Goal: Information Seeking & Learning: Learn about a topic

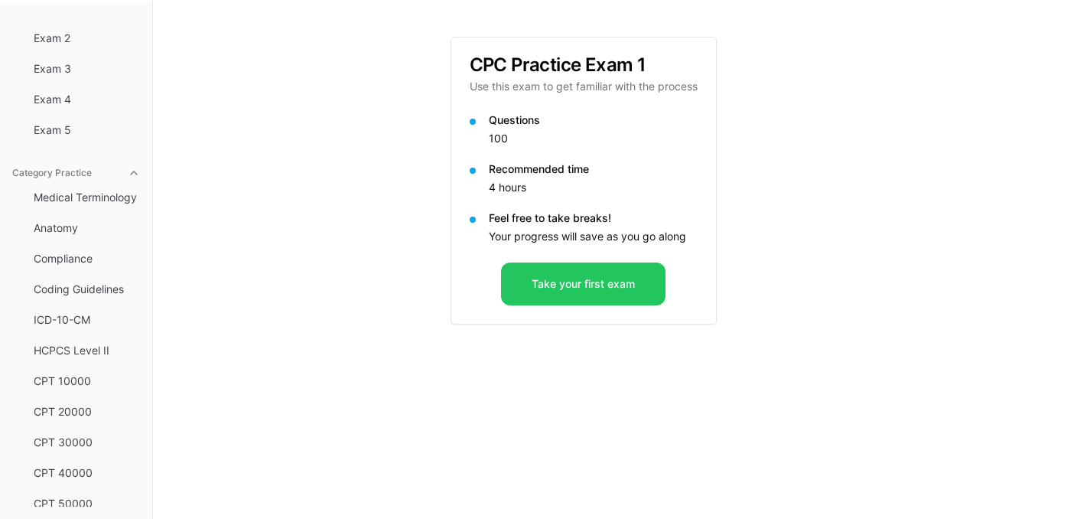
scroll to position [274, 0]
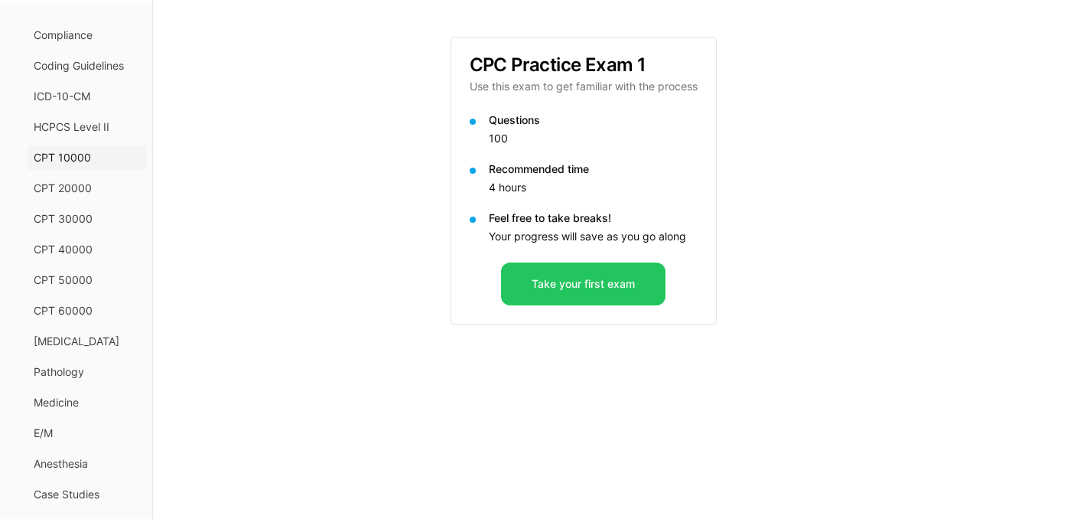
click at [50, 157] on span "CPT 10000" at bounding box center [87, 157] width 106 height 15
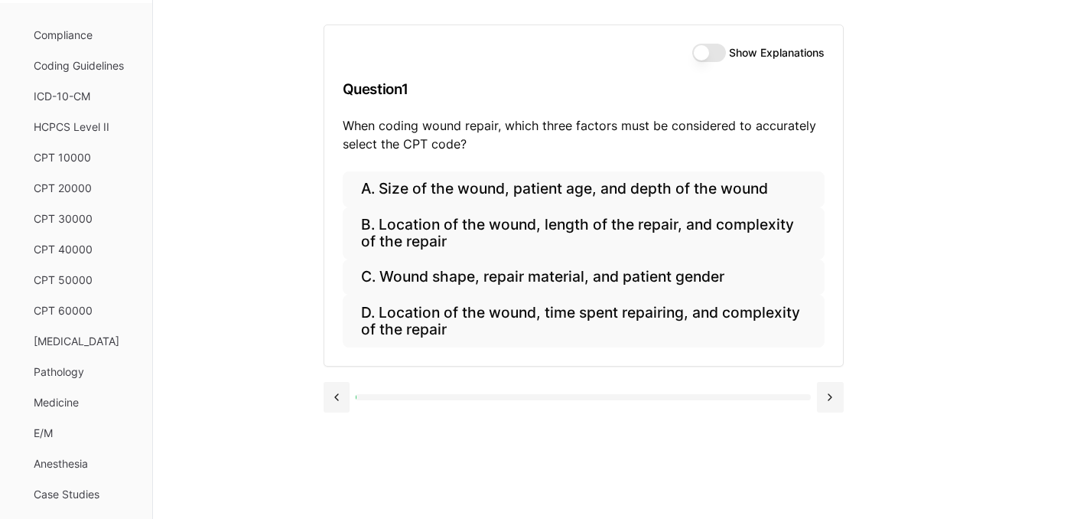
click at [722, 51] on button "Show Explanations" at bounding box center [709, 53] width 34 height 18
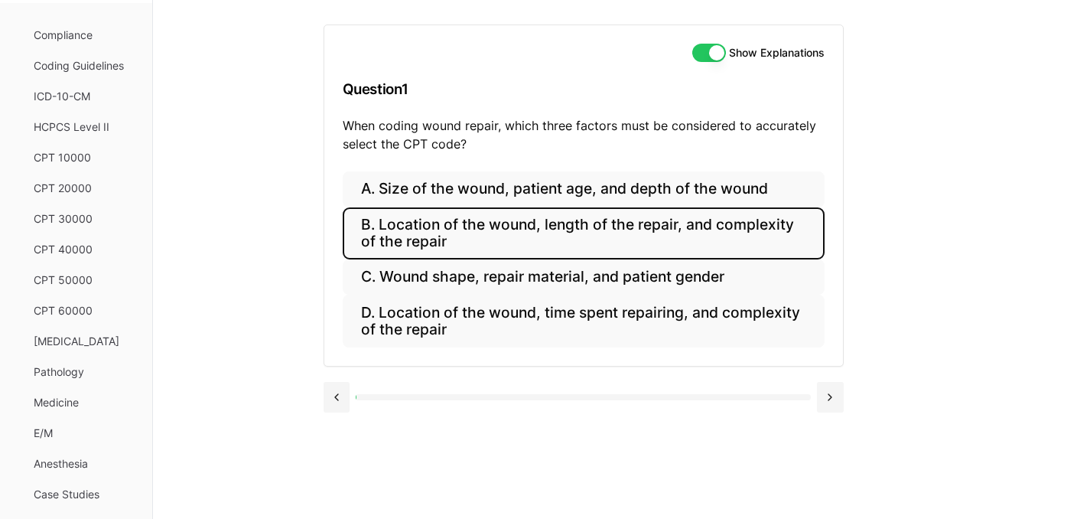
click at [413, 233] on button "B. Location of the wound, length of the repair, and complexity of the repair" at bounding box center [584, 233] width 482 height 52
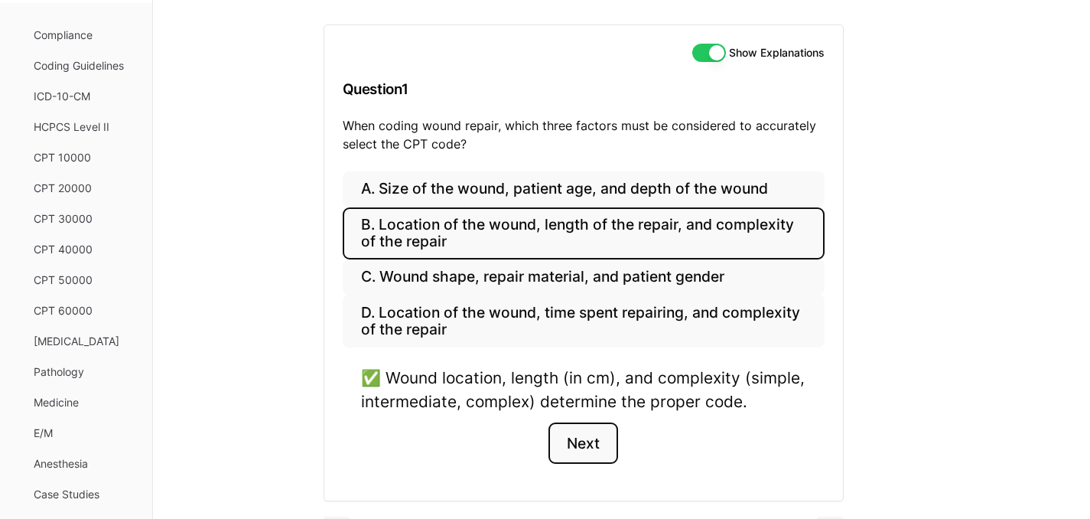
click at [599, 441] on button "Next" at bounding box center [584, 442] width 70 height 41
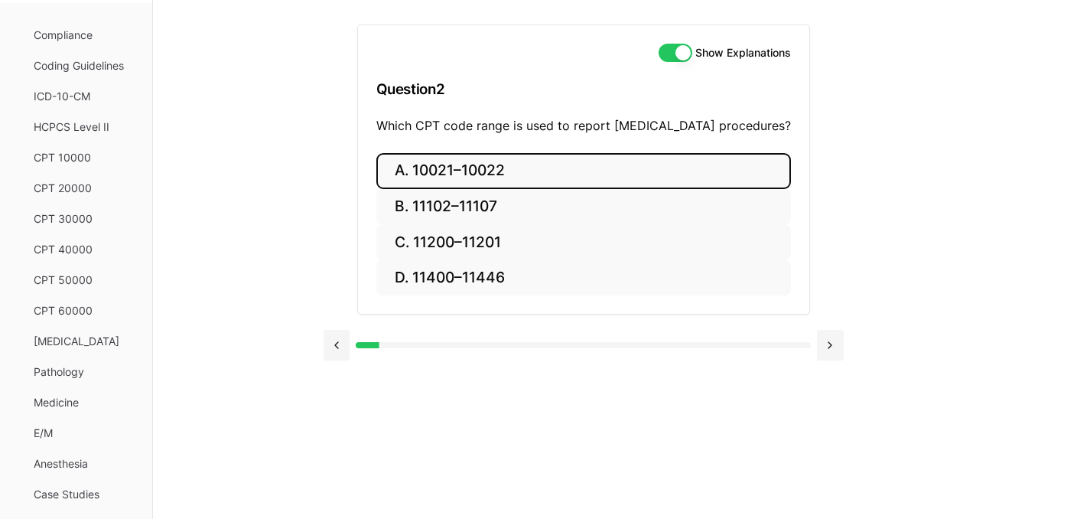
click at [429, 166] on button "A. 10021–10022" at bounding box center [583, 171] width 415 height 36
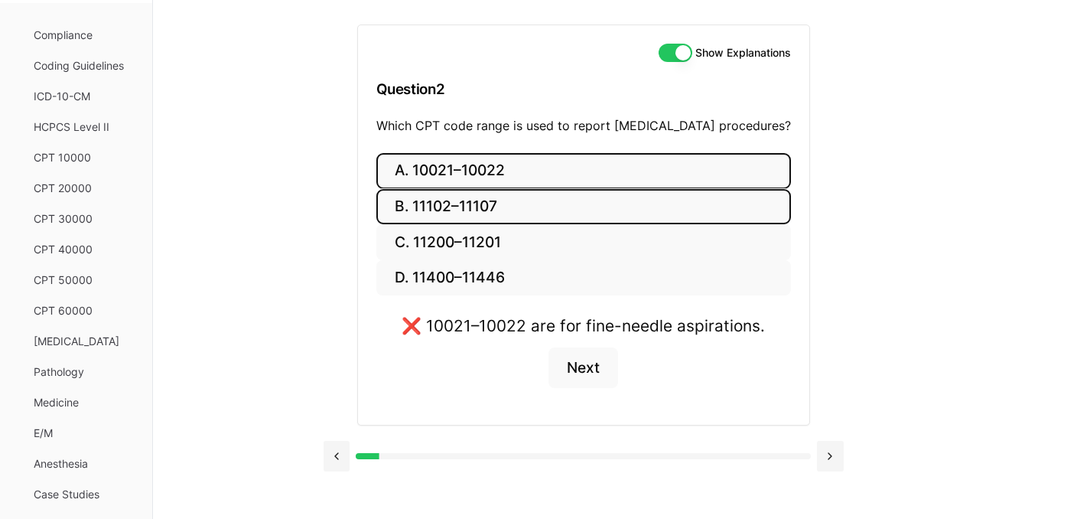
click at [469, 207] on button "B. 11102–11107" at bounding box center [583, 207] width 415 height 36
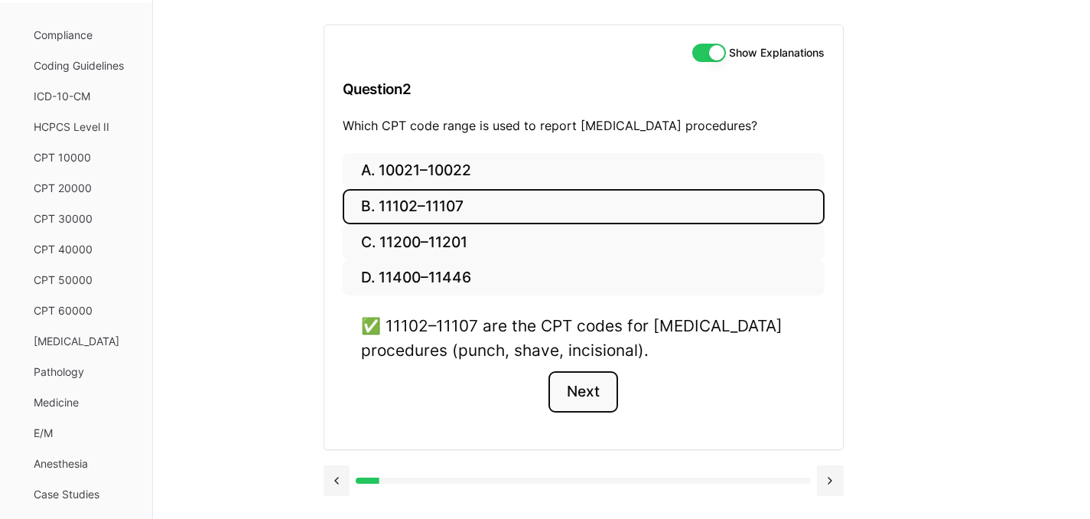
click at [587, 403] on button "Next" at bounding box center [584, 391] width 70 height 41
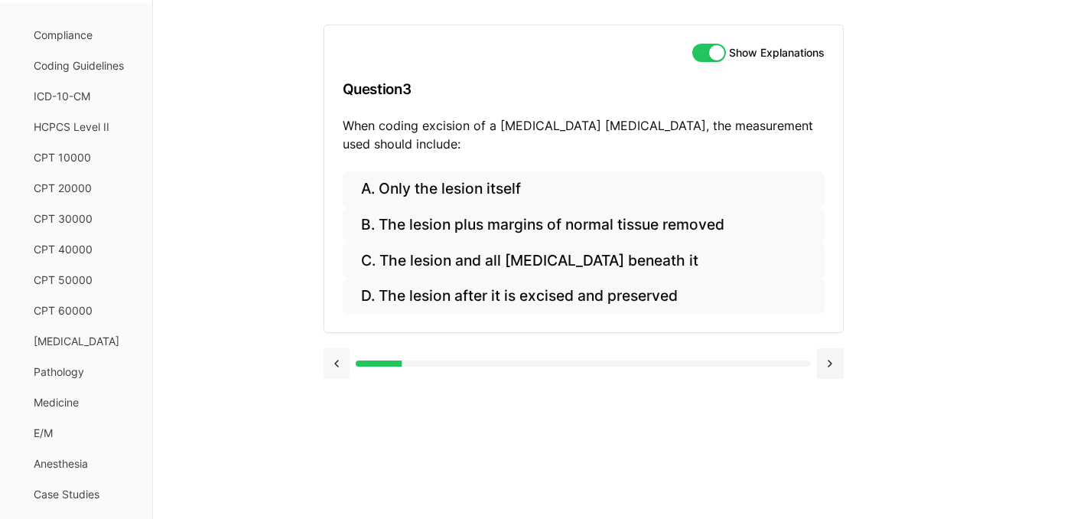
click at [339, 364] on button at bounding box center [337, 363] width 27 height 31
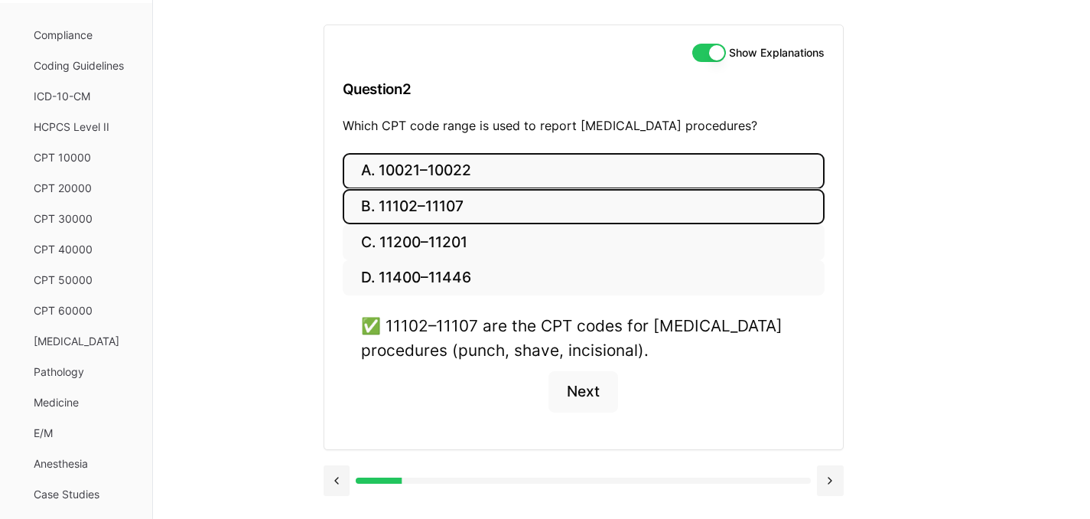
click at [448, 174] on button "A. 10021–10022" at bounding box center [584, 171] width 482 height 36
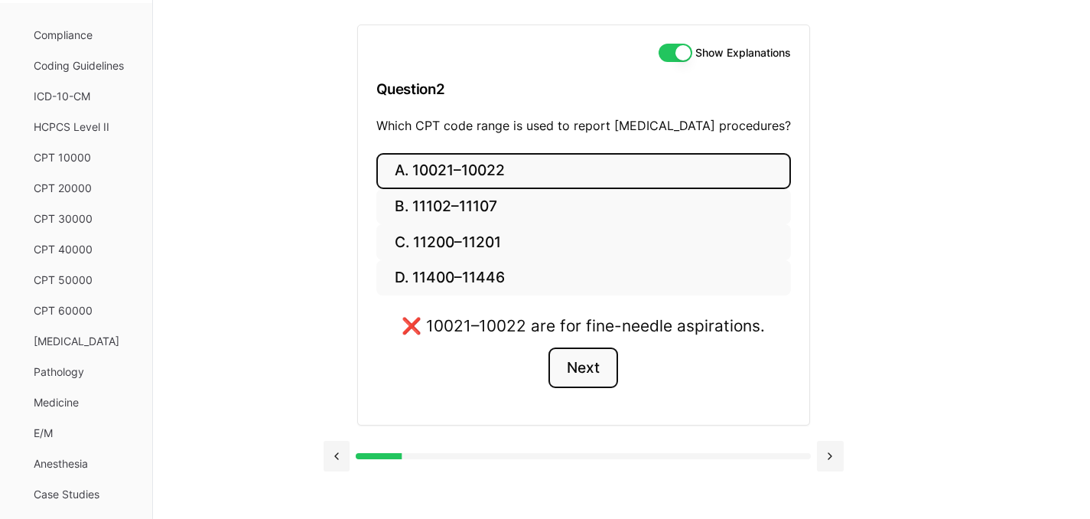
click at [565, 376] on button "Next" at bounding box center [584, 367] width 70 height 41
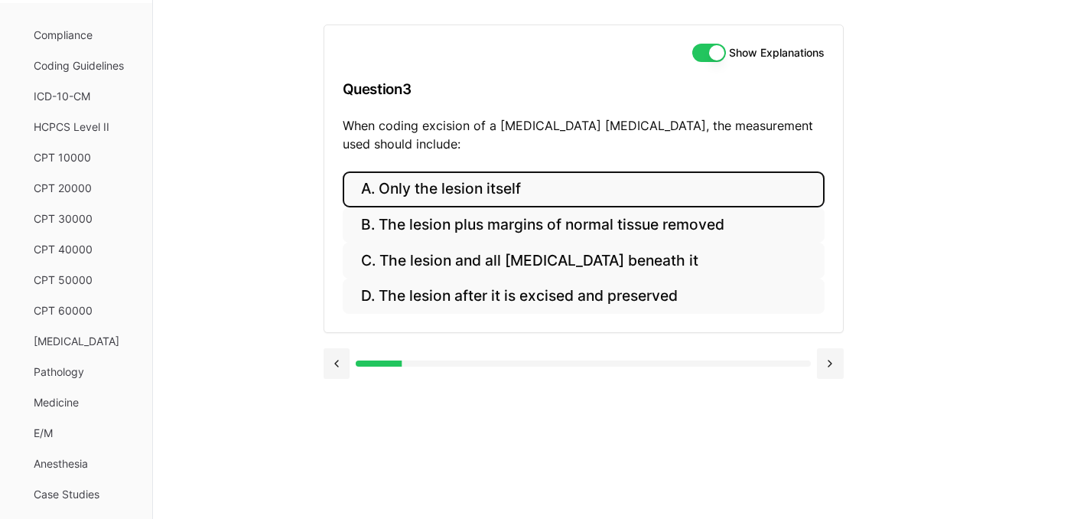
click at [430, 184] on button "A. Only the lesion itself" at bounding box center [584, 189] width 482 height 36
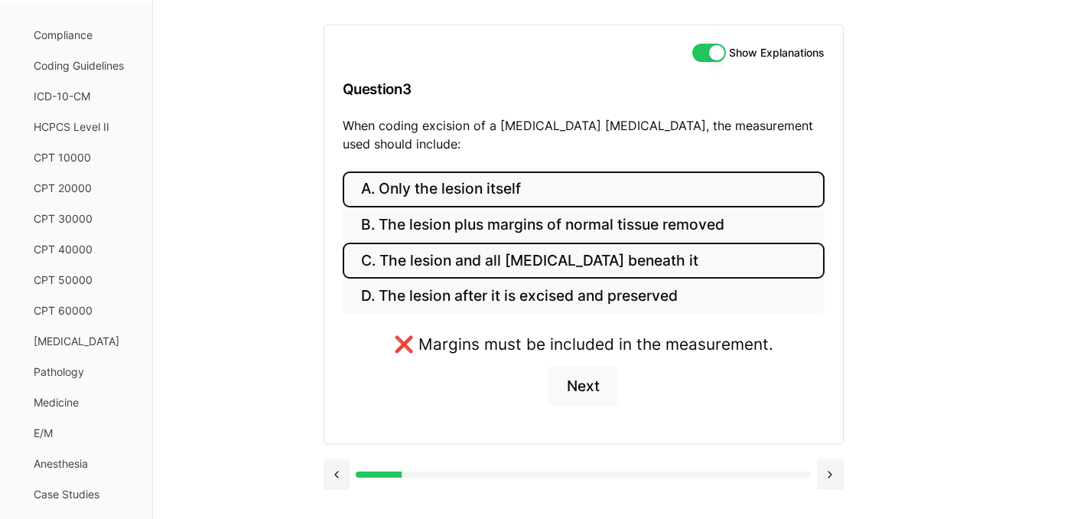
click at [434, 262] on button "C. The lesion and all [MEDICAL_DATA] beneath it" at bounding box center [584, 261] width 482 height 36
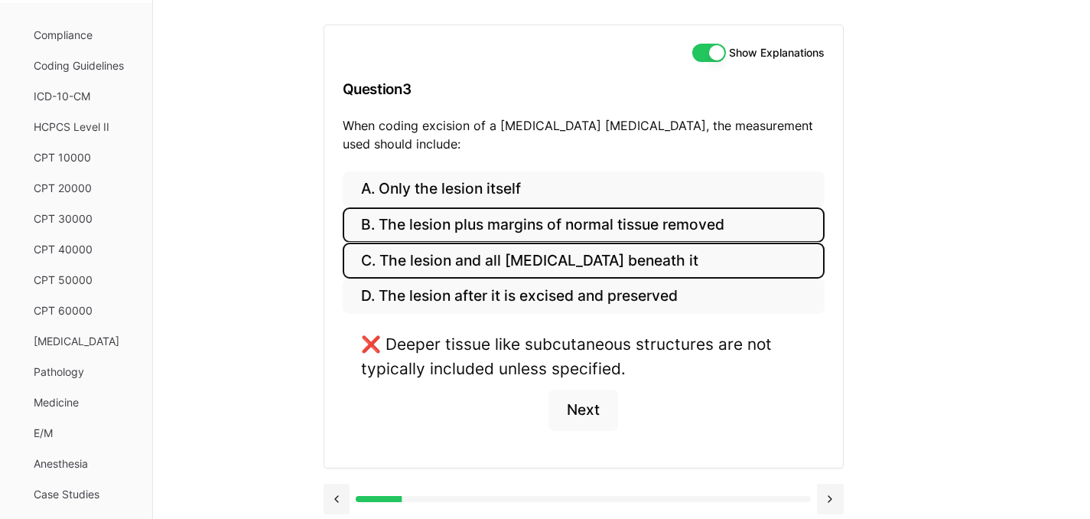
click at [431, 218] on button "B. The lesion plus margins of normal tissue removed" at bounding box center [584, 225] width 482 height 36
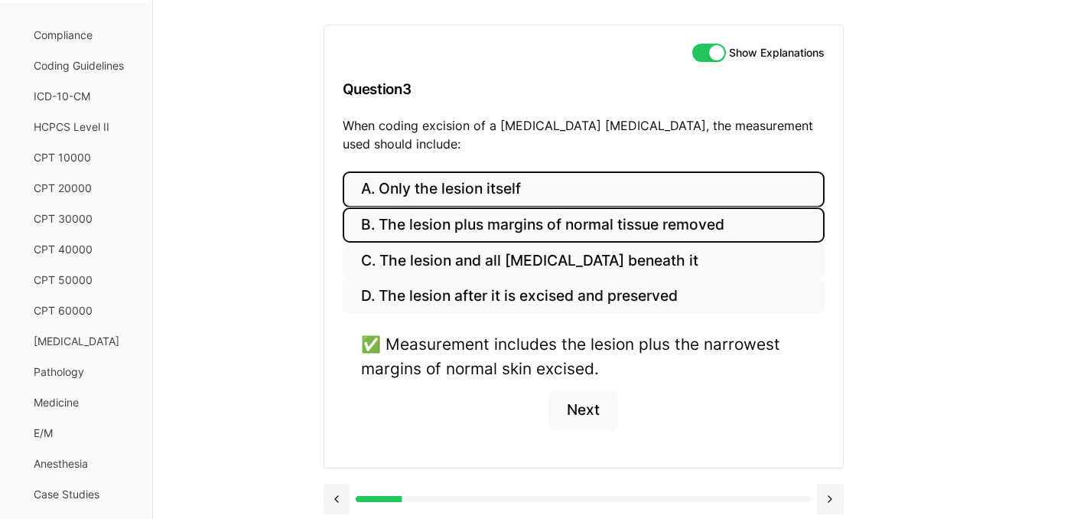
click at [396, 185] on button "A. Only the lesion itself" at bounding box center [584, 189] width 482 height 36
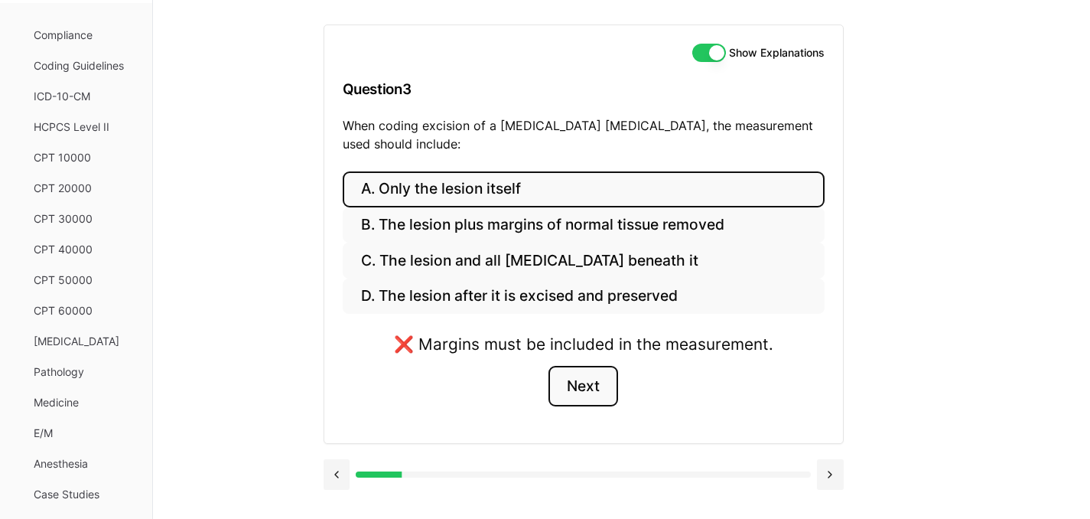
click at [570, 387] on button "Next" at bounding box center [584, 386] width 70 height 41
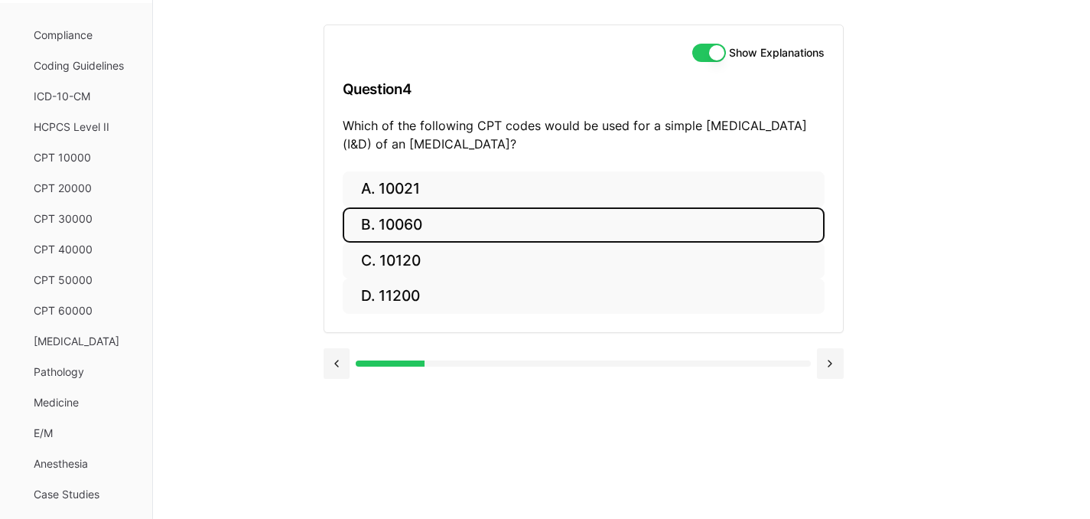
click at [546, 238] on button "B. 10060" at bounding box center [584, 225] width 482 height 36
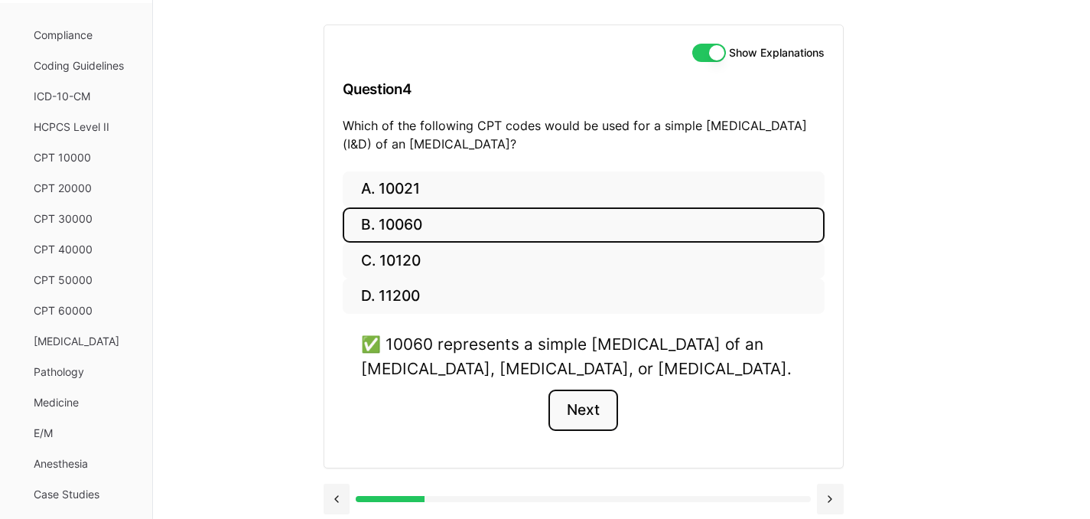
click at [585, 415] on button "Next" at bounding box center [584, 409] width 70 height 41
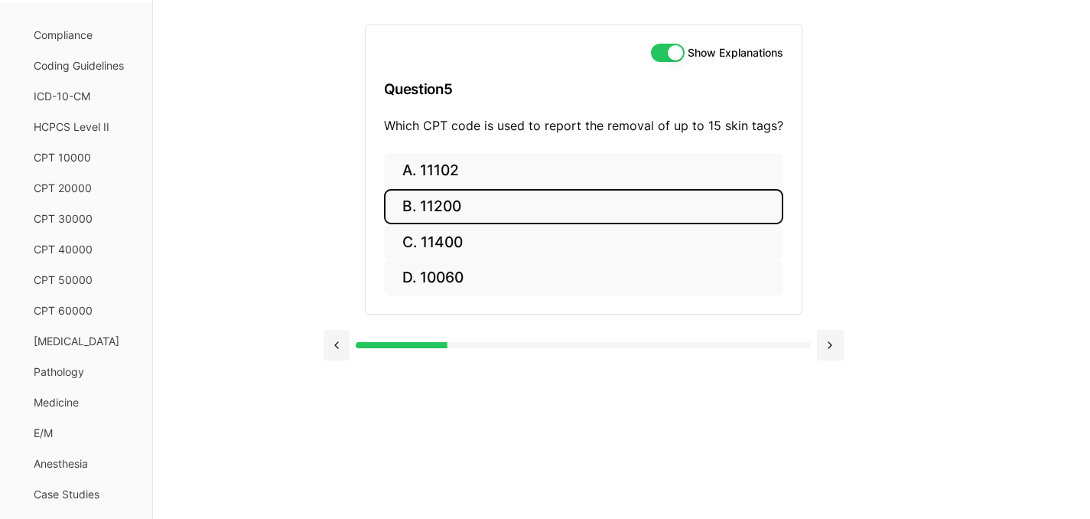
click at [471, 215] on button "B. 11200" at bounding box center [583, 207] width 399 height 36
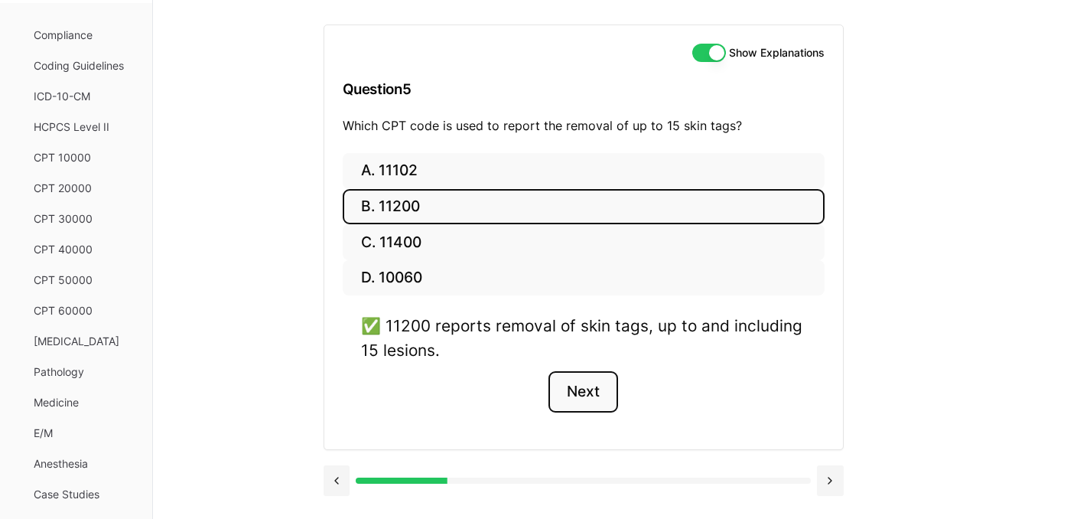
click at [587, 384] on button "Next" at bounding box center [584, 391] width 70 height 41
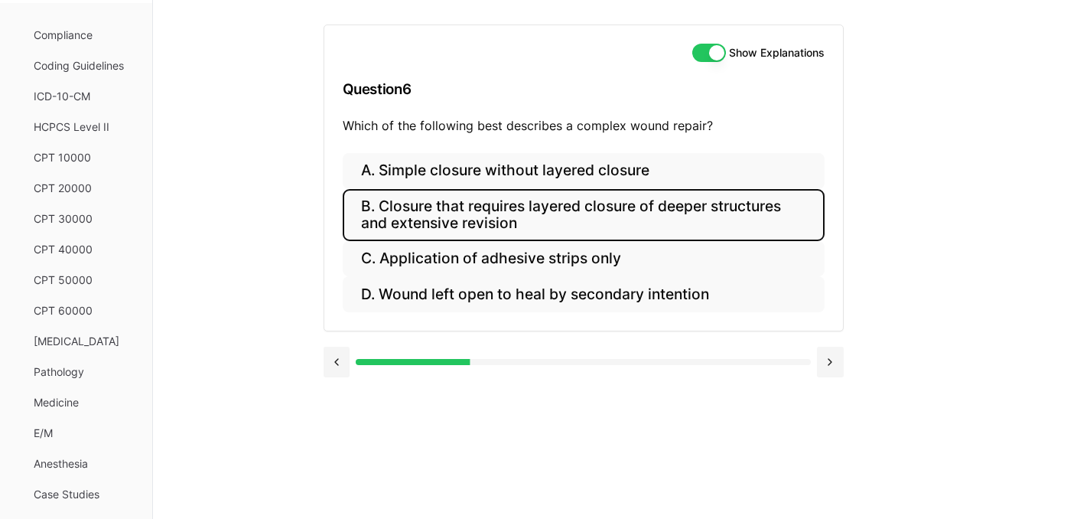
click at [432, 207] on button "B. Closure that requires layered closure of deeper structures and extensive rev…" at bounding box center [584, 215] width 482 height 52
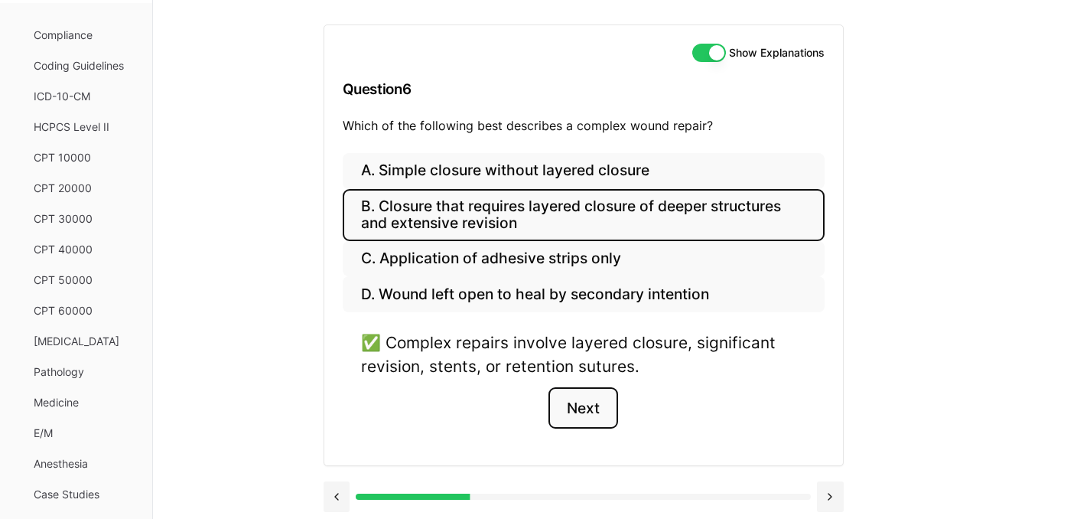
click at [584, 409] on button "Next" at bounding box center [584, 407] width 70 height 41
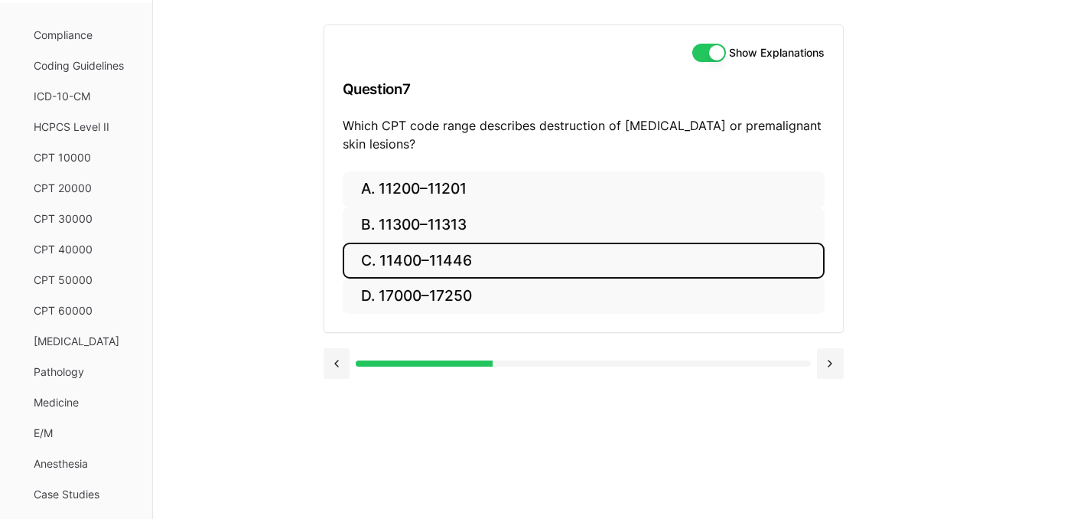
click at [404, 269] on button "C. 11400–11446" at bounding box center [584, 261] width 482 height 36
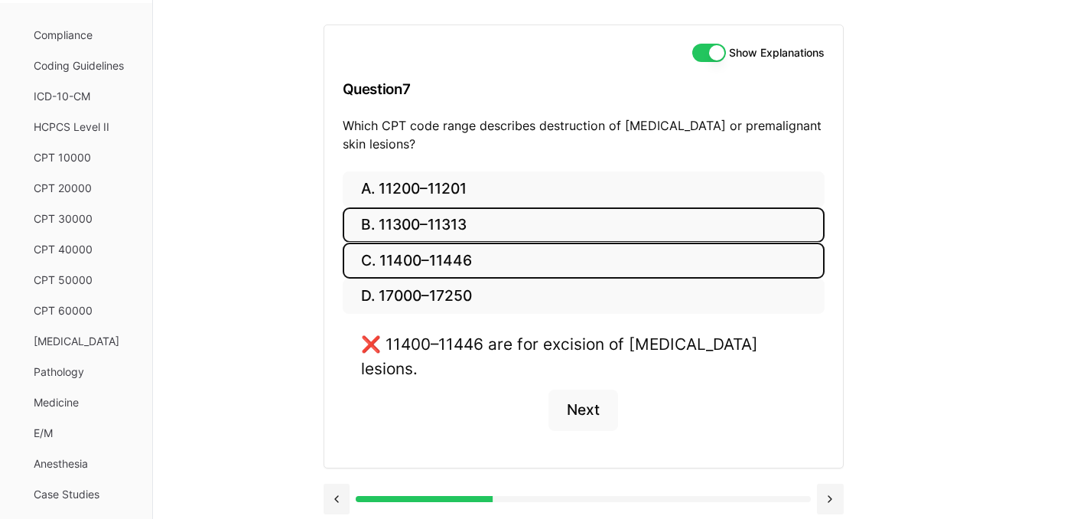
click at [402, 236] on button "B. 11300–11313" at bounding box center [584, 225] width 482 height 36
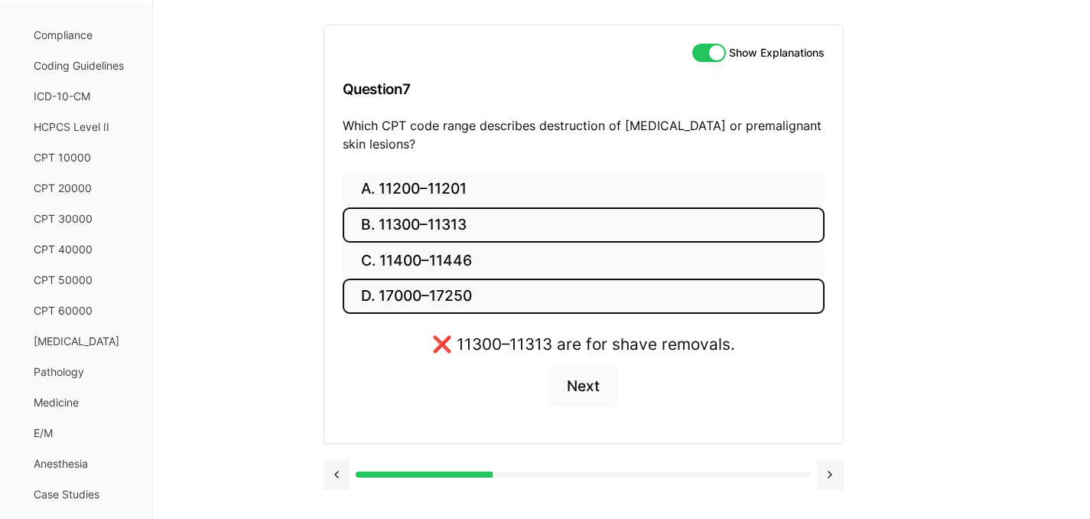
click at [419, 298] on button "D. 17000–17250" at bounding box center [584, 296] width 482 height 36
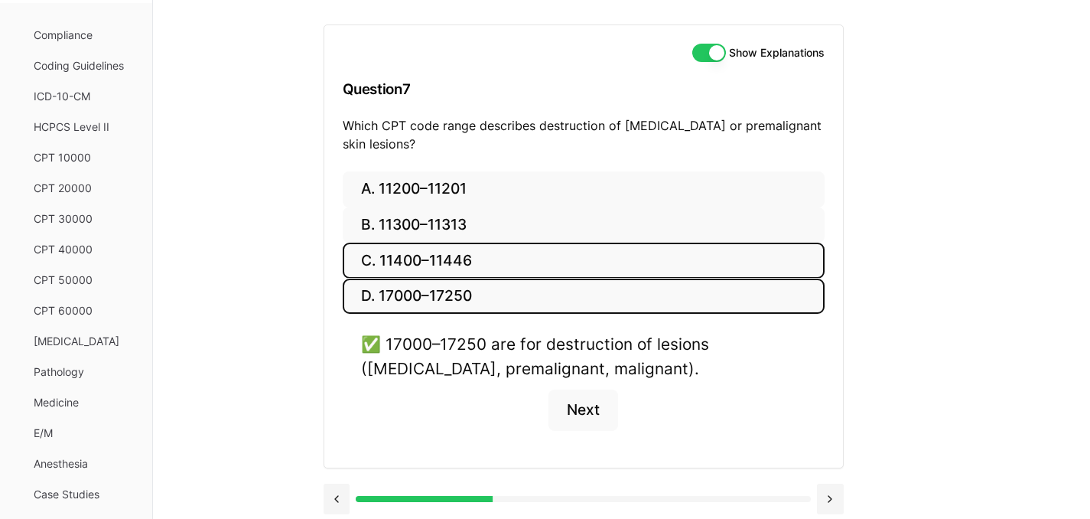
click at [399, 259] on button "C. 11400–11446" at bounding box center [584, 261] width 482 height 36
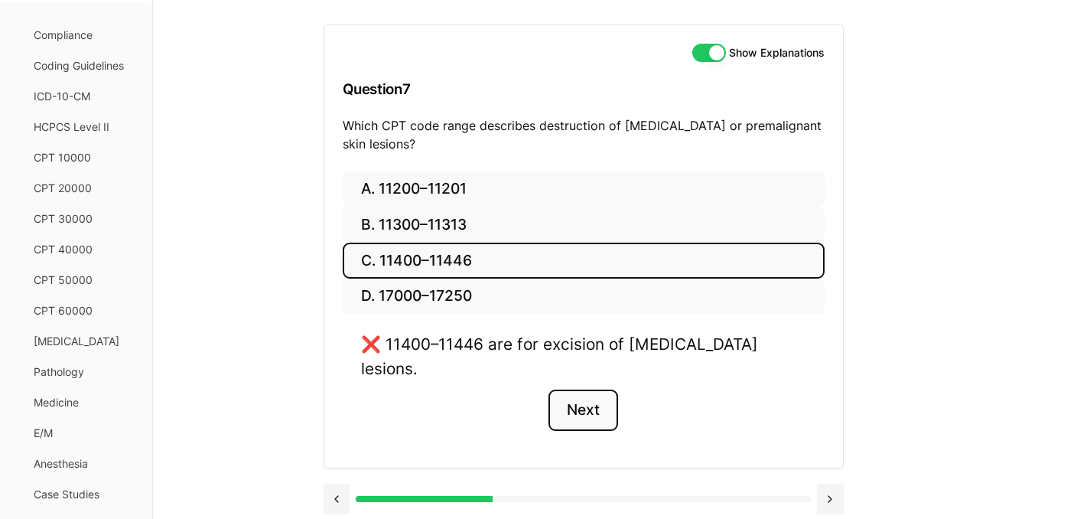
click at [580, 389] on button "Next" at bounding box center [584, 409] width 70 height 41
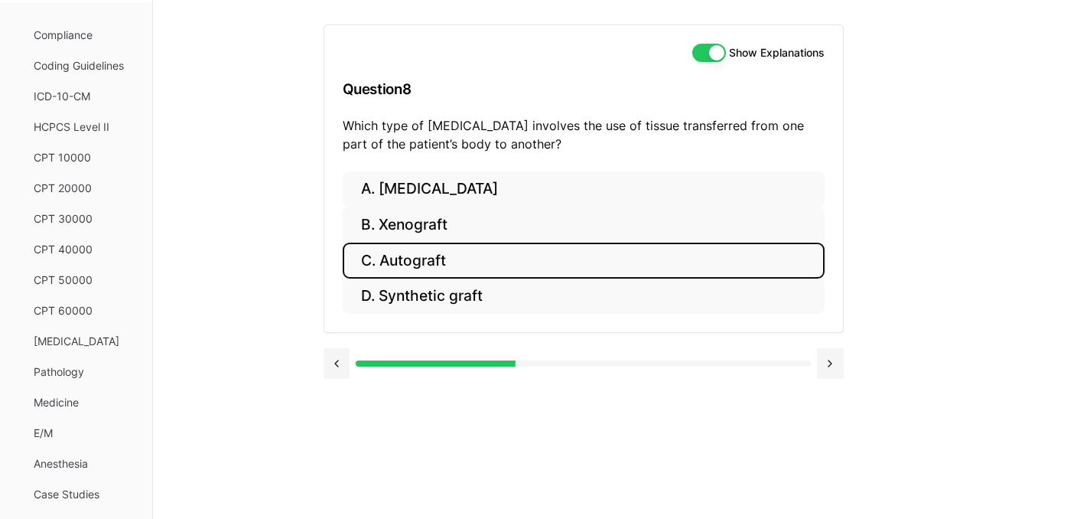
click at [533, 249] on button "C. Autograft" at bounding box center [584, 261] width 482 height 36
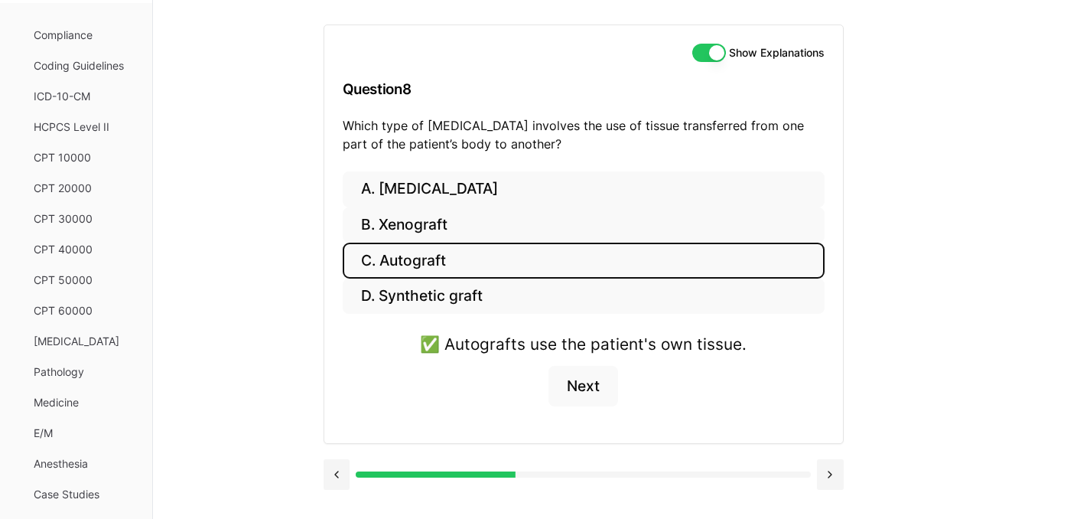
click at [573, 406] on div "✅ Autografts use the patient's own tissue. Next" at bounding box center [584, 378] width 482 height 93
click at [580, 391] on button "Next" at bounding box center [584, 386] width 70 height 41
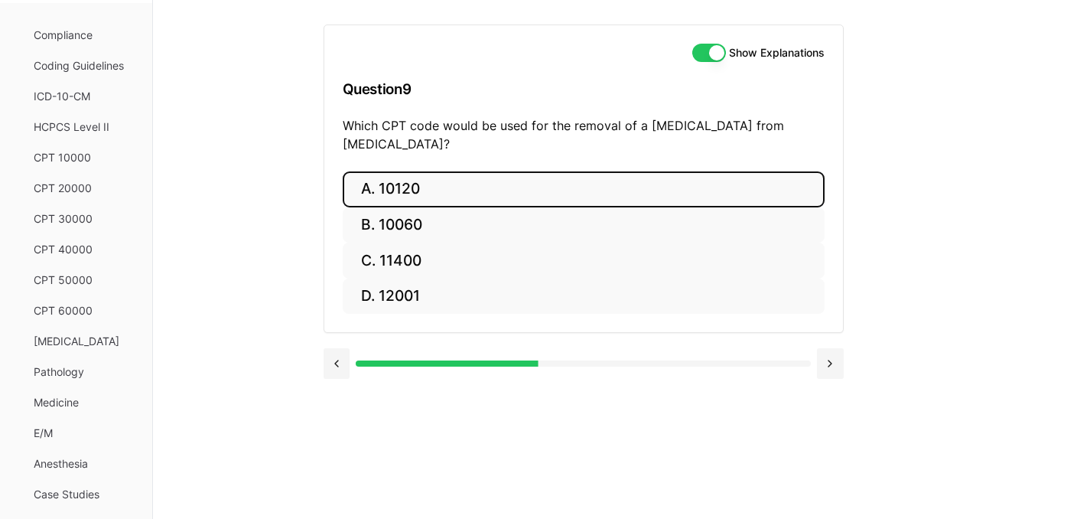
click at [548, 190] on button "A. 10120" at bounding box center [584, 189] width 482 height 36
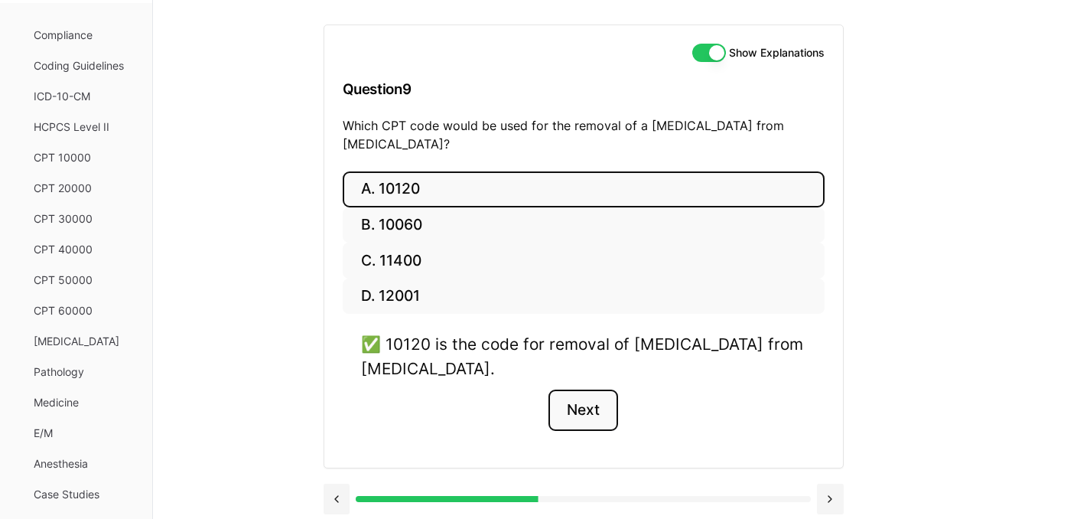
click at [608, 413] on button "Next" at bounding box center [584, 409] width 70 height 41
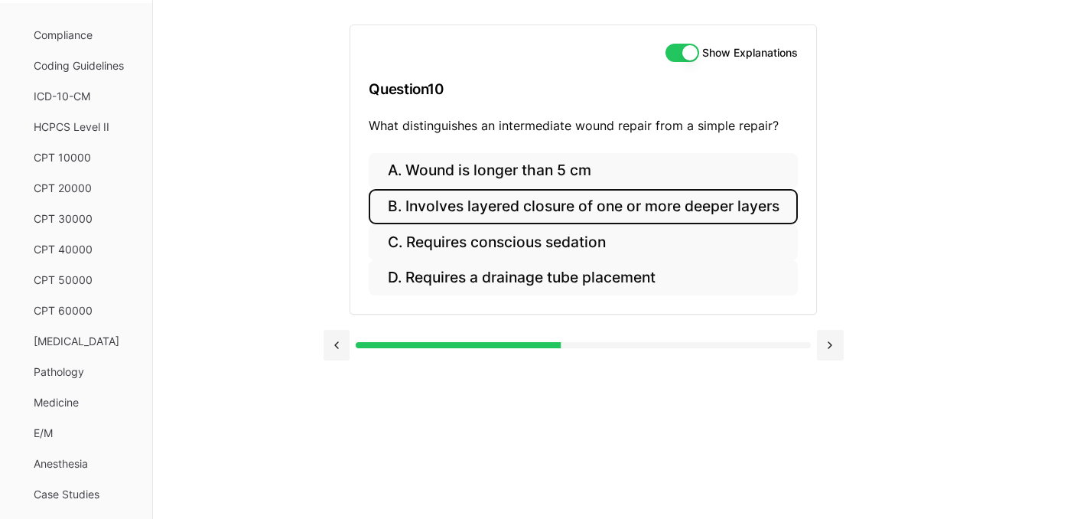
click at [601, 205] on button "B. Involves layered closure of one or more deeper layers" at bounding box center [583, 207] width 428 height 36
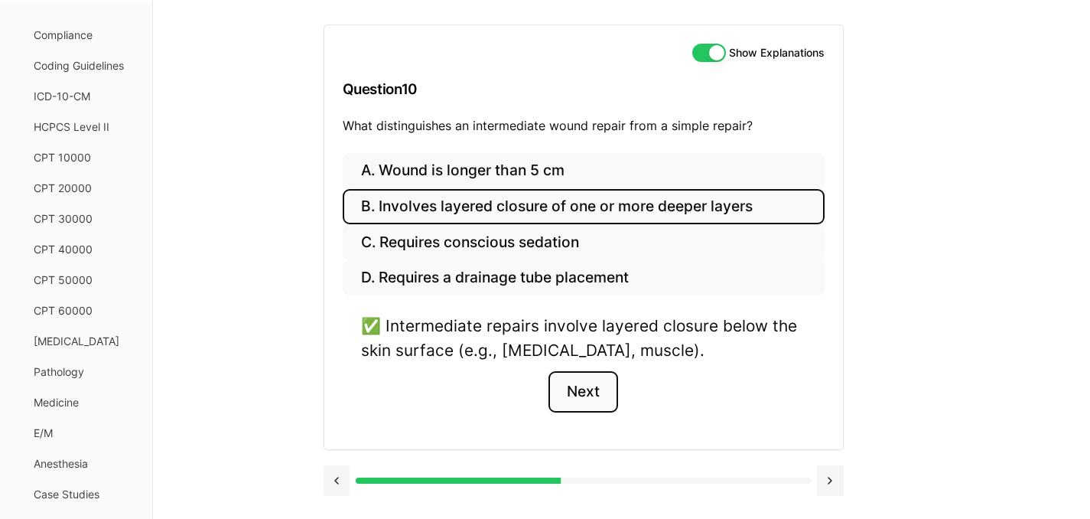
click at [583, 389] on button "Next" at bounding box center [584, 391] width 70 height 41
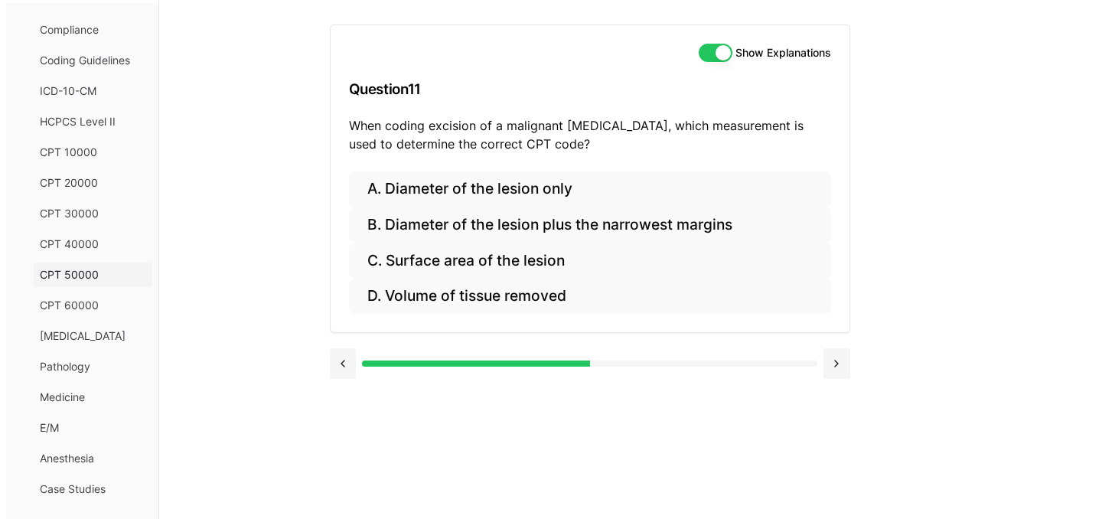
scroll to position [280, 0]
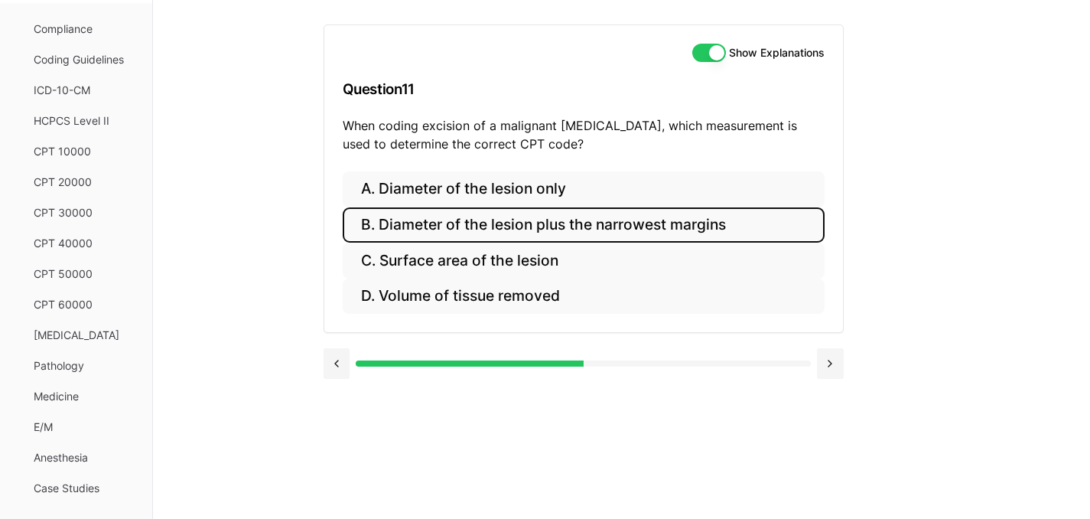
click at [686, 223] on button "B. Diameter of the lesion plus the narrowest margins" at bounding box center [584, 225] width 482 height 36
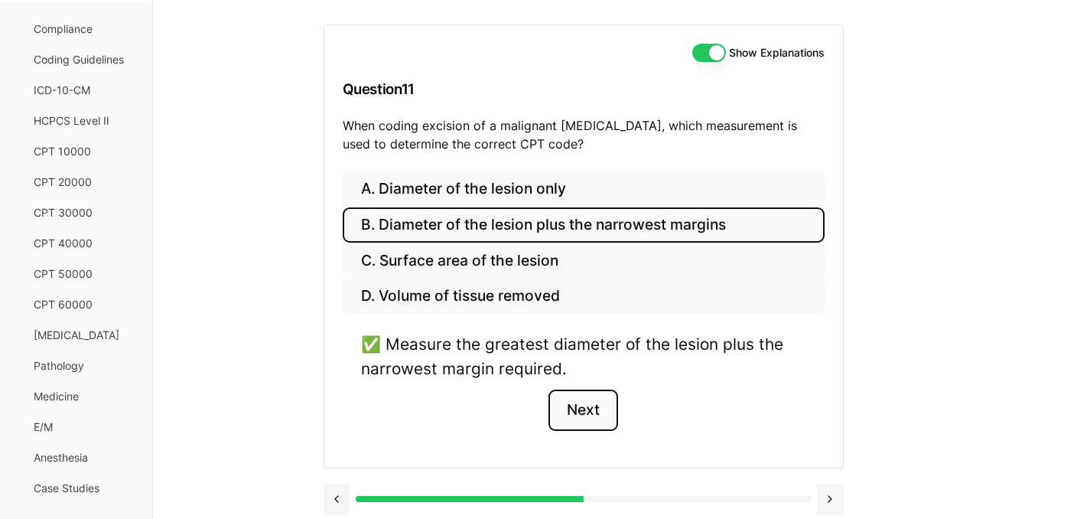
click at [604, 424] on button "Next" at bounding box center [584, 409] width 70 height 41
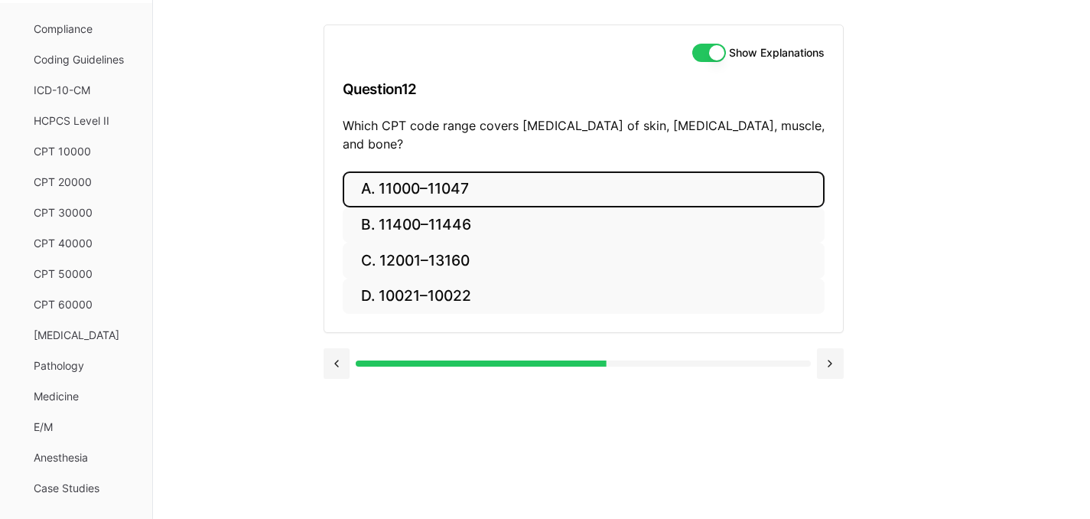
click at [457, 179] on button "A. 11000–11047" at bounding box center [584, 189] width 482 height 36
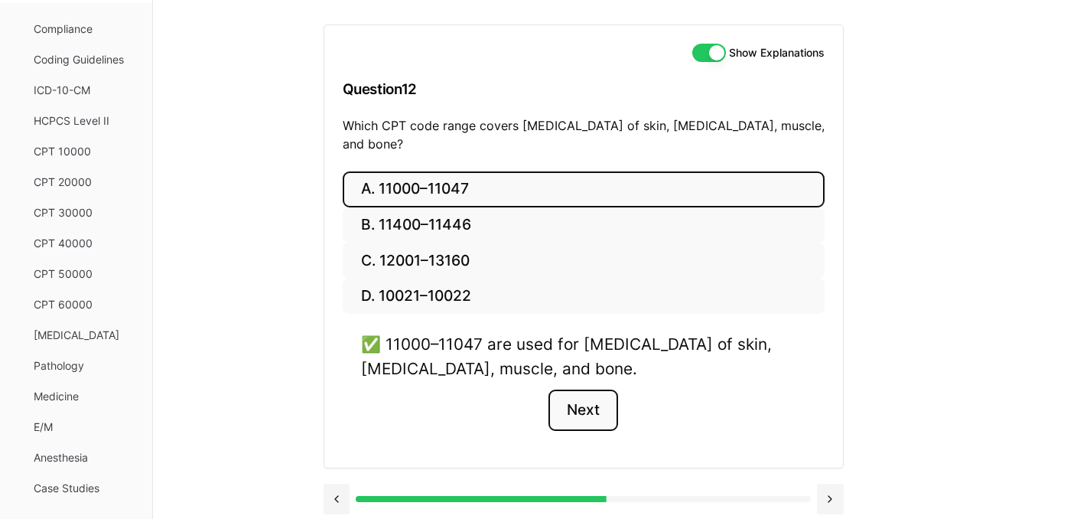
click at [593, 415] on button "Next" at bounding box center [584, 409] width 70 height 41
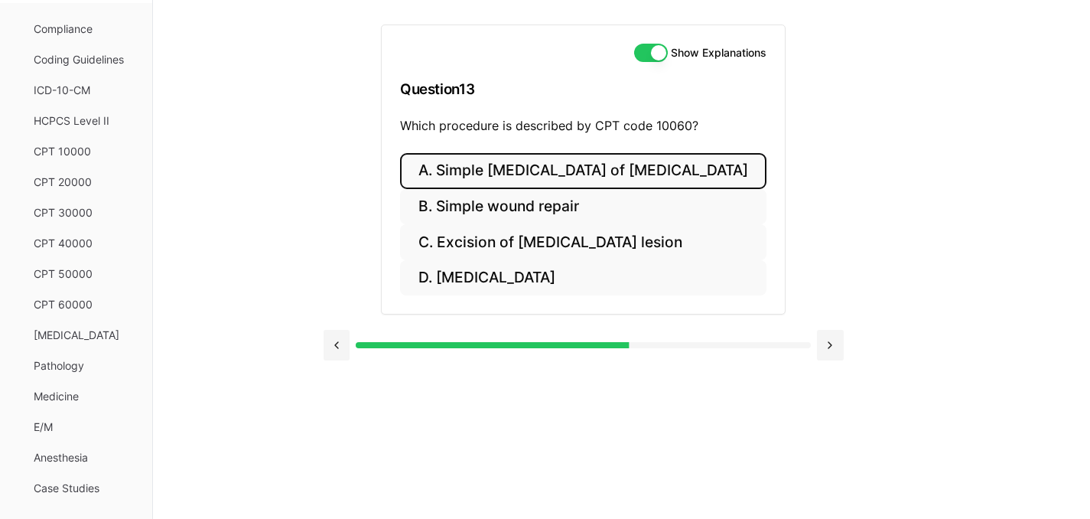
click at [643, 167] on button "A. Simple [MEDICAL_DATA] of [MEDICAL_DATA]" at bounding box center [583, 171] width 366 height 36
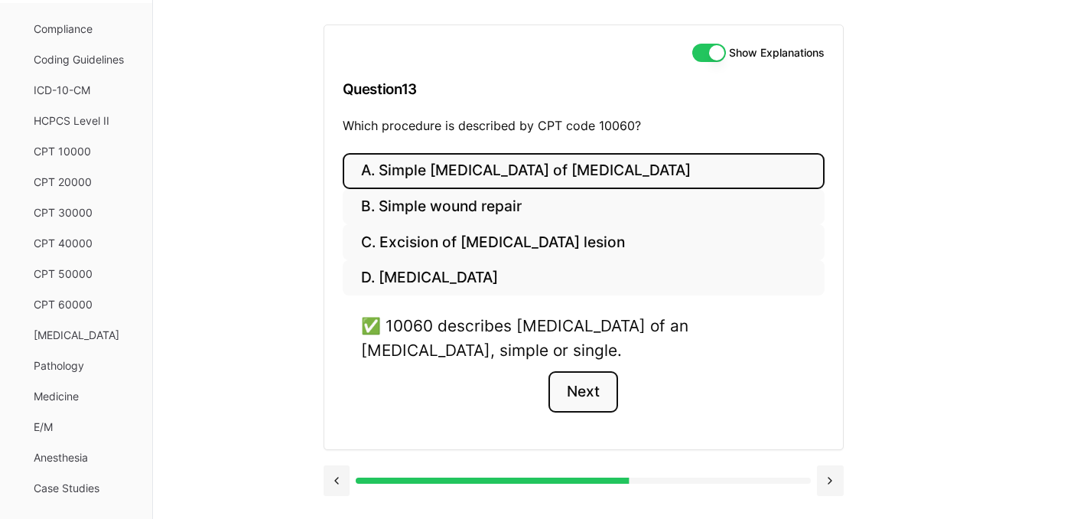
click at [601, 389] on button "Next" at bounding box center [584, 391] width 70 height 41
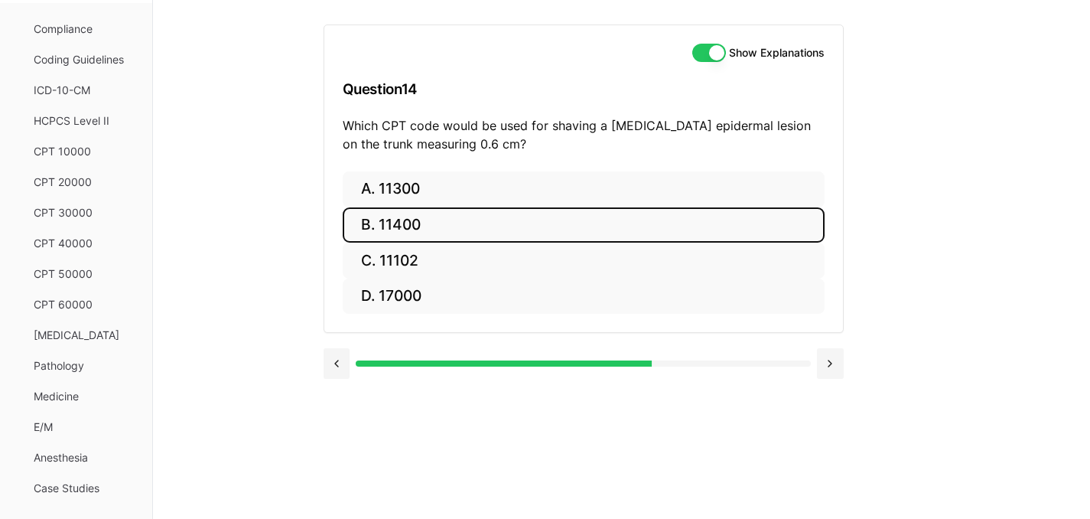
click at [442, 222] on button "B. 11400" at bounding box center [584, 225] width 482 height 36
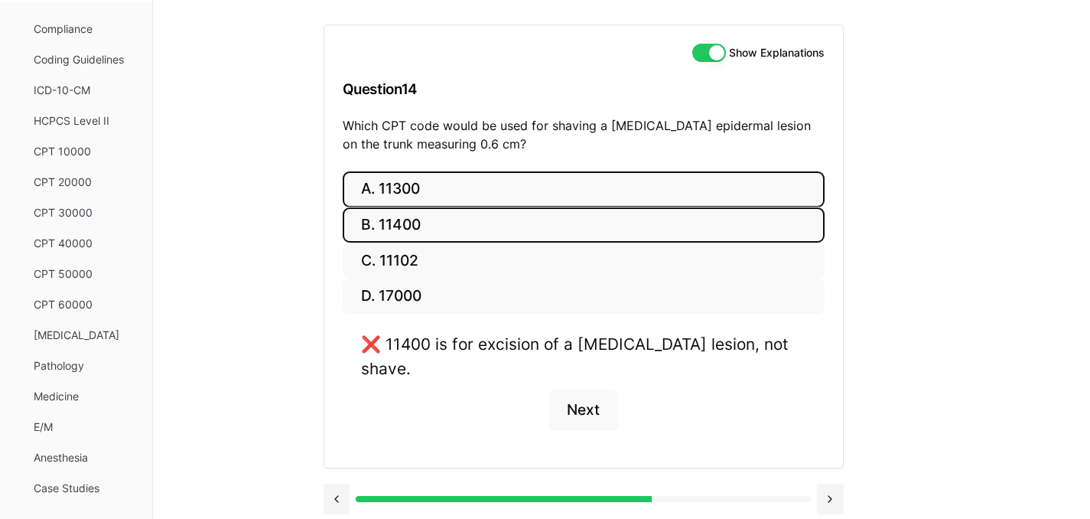
click at [379, 202] on button "A. 11300" at bounding box center [584, 189] width 482 height 36
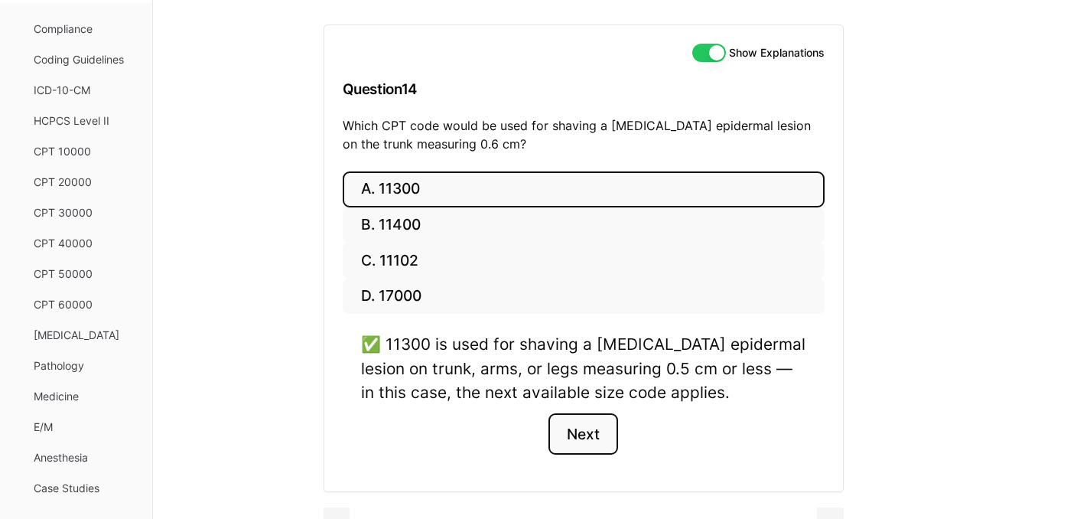
click at [604, 445] on button "Next" at bounding box center [584, 433] width 70 height 41
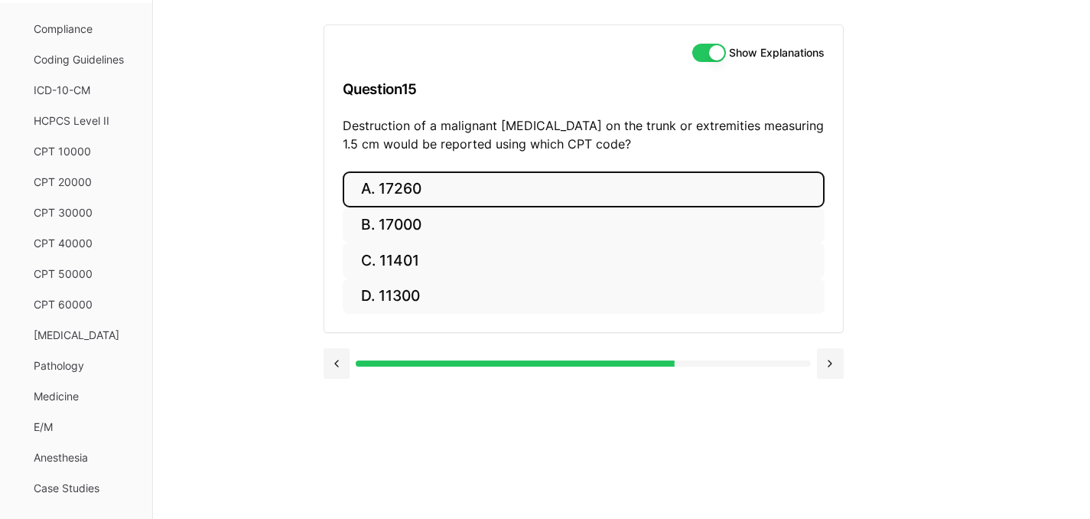
click at [420, 191] on button "A. 17260" at bounding box center [584, 189] width 482 height 36
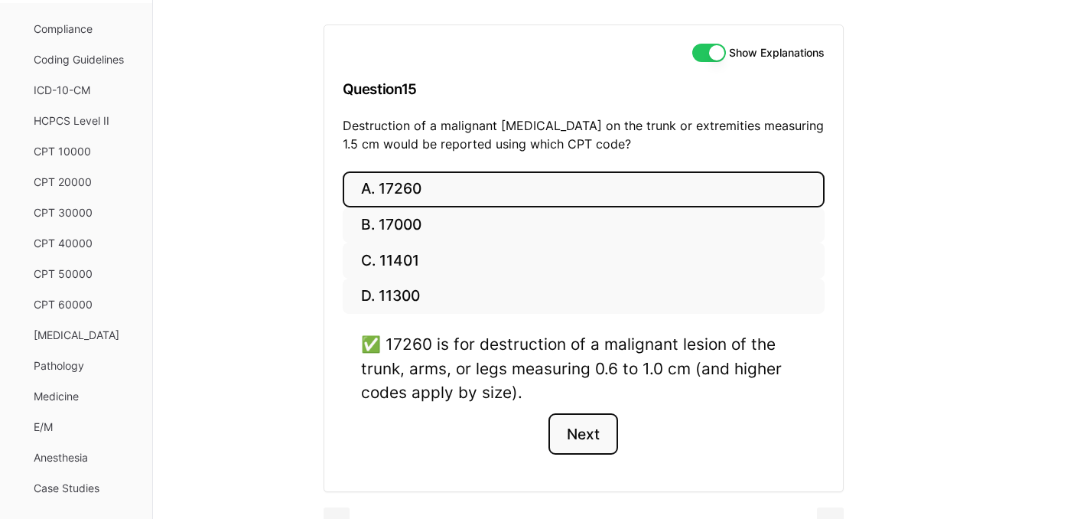
click at [577, 443] on button "Next" at bounding box center [584, 433] width 70 height 41
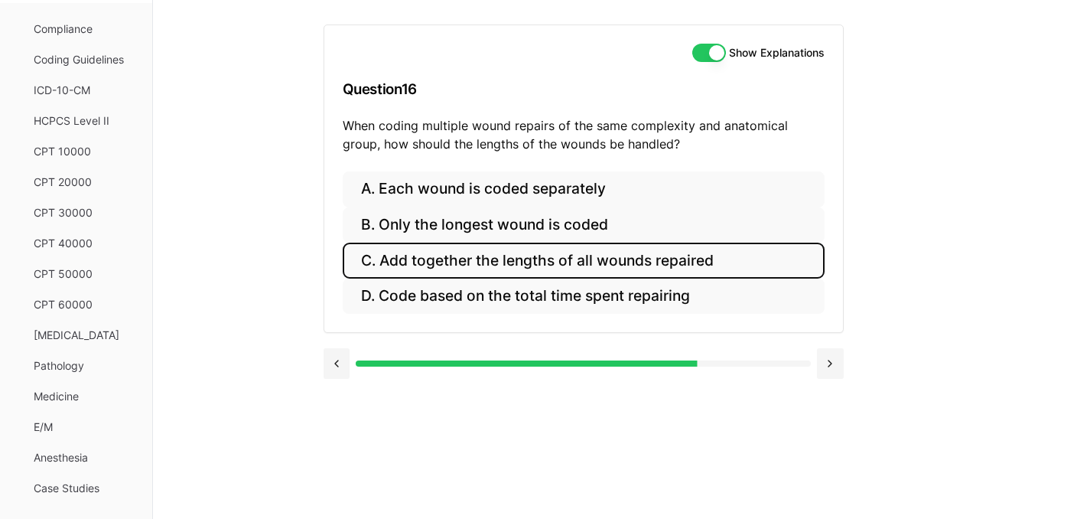
click at [418, 272] on button "C. Add together the lengths of all wounds repaired" at bounding box center [584, 261] width 482 height 36
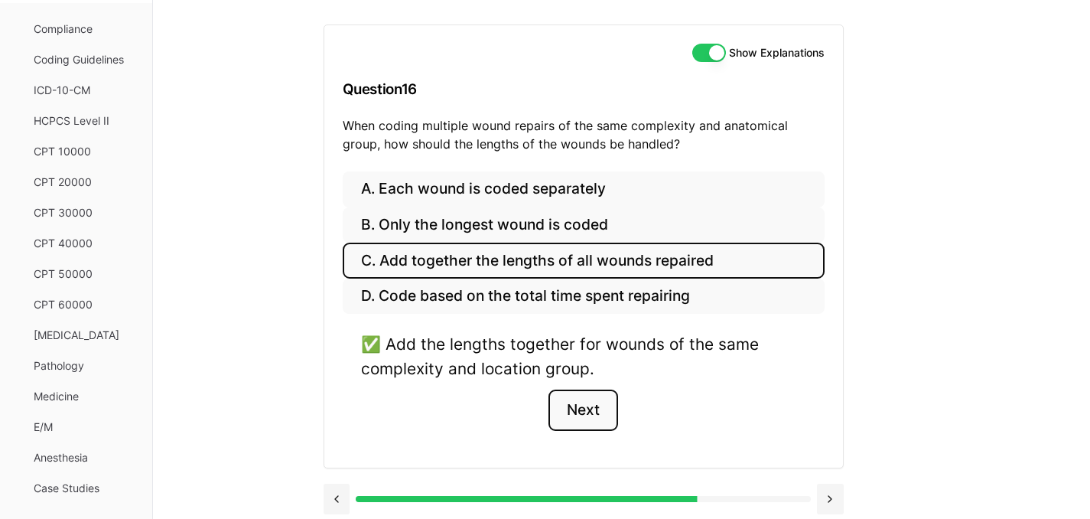
click at [588, 425] on button "Next" at bounding box center [584, 409] width 70 height 41
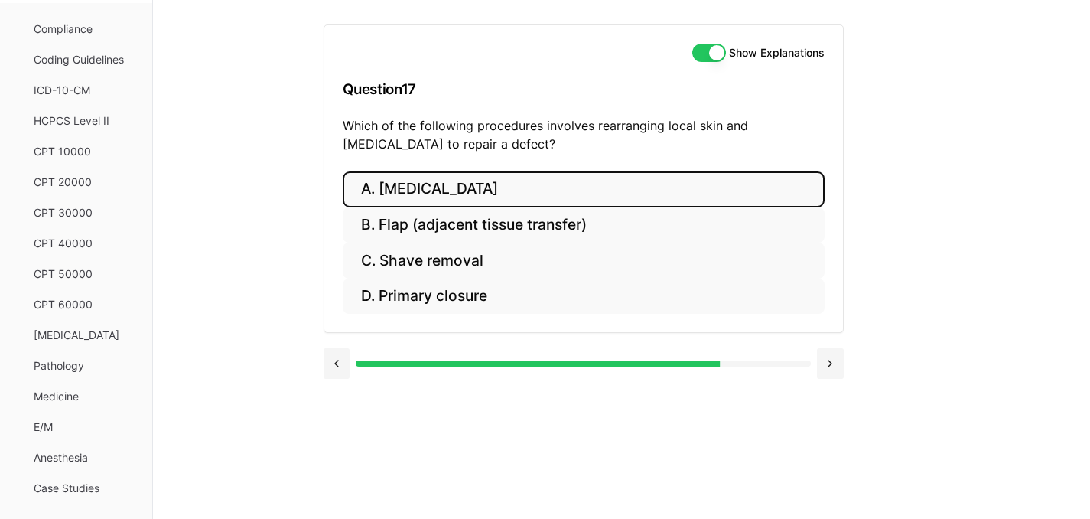
click at [435, 188] on button "A. [MEDICAL_DATA]" at bounding box center [584, 189] width 482 height 36
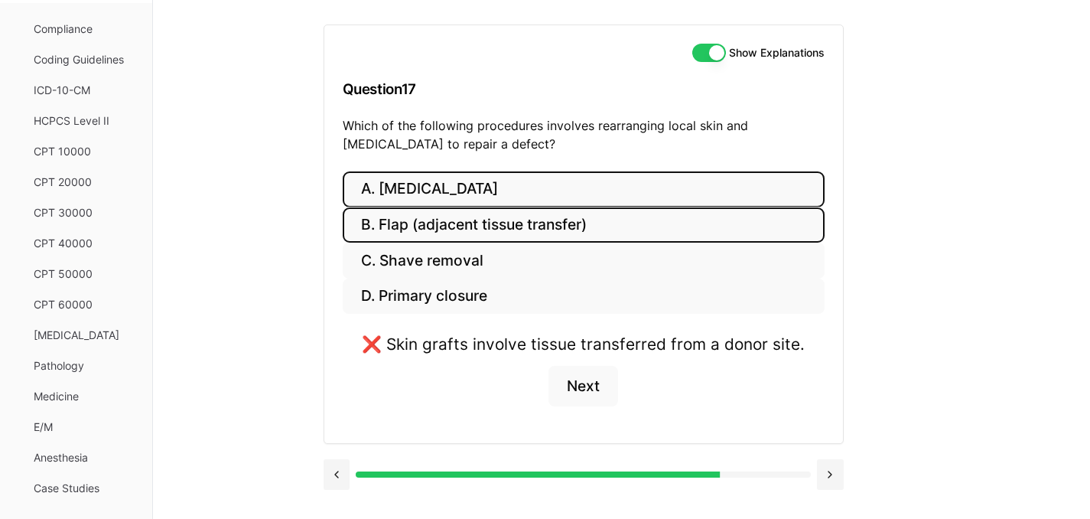
click at [432, 215] on button "B. Flap (adjacent tissue transfer)" at bounding box center [584, 225] width 482 height 36
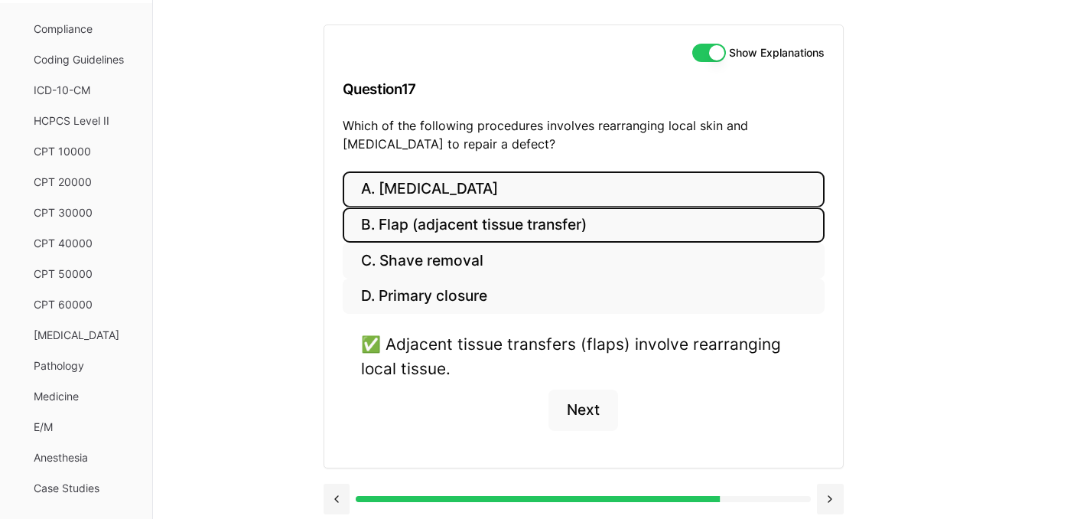
click at [439, 187] on button "A. [MEDICAL_DATA]" at bounding box center [584, 189] width 482 height 36
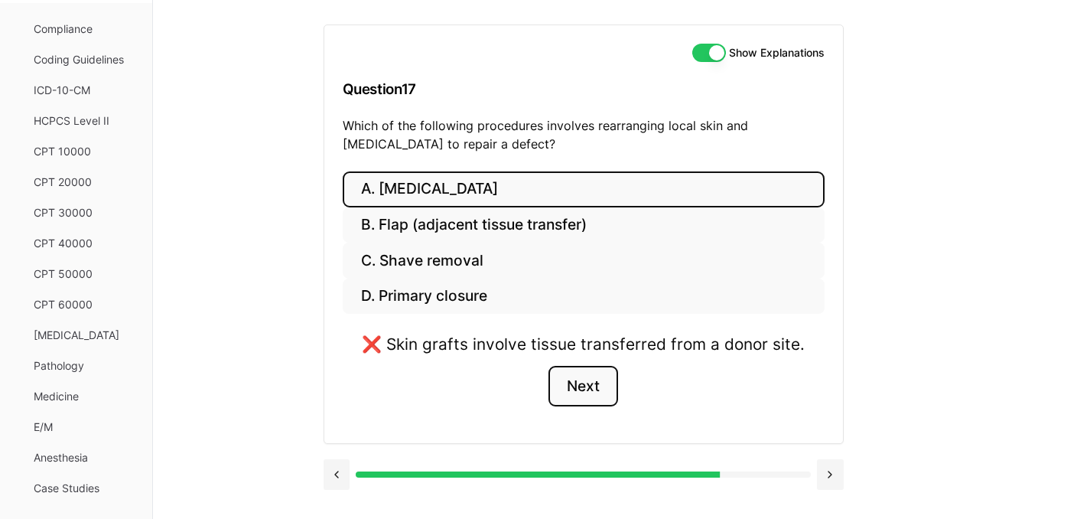
click at [617, 379] on button "Next" at bounding box center [584, 386] width 70 height 41
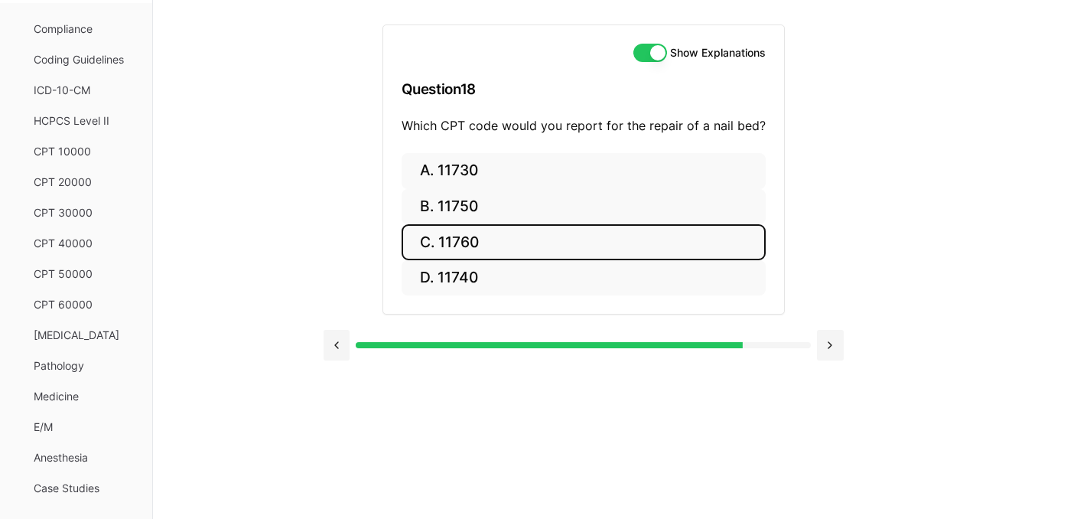
click at [465, 250] on button "C. 11760" at bounding box center [584, 242] width 364 height 36
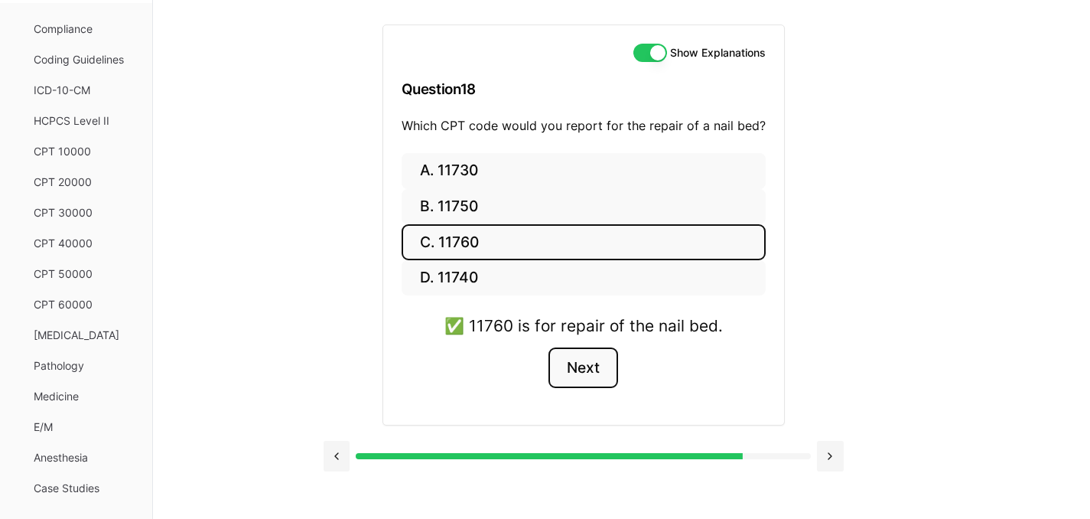
click at [590, 370] on button "Next" at bounding box center [584, 367] width 70 height 41
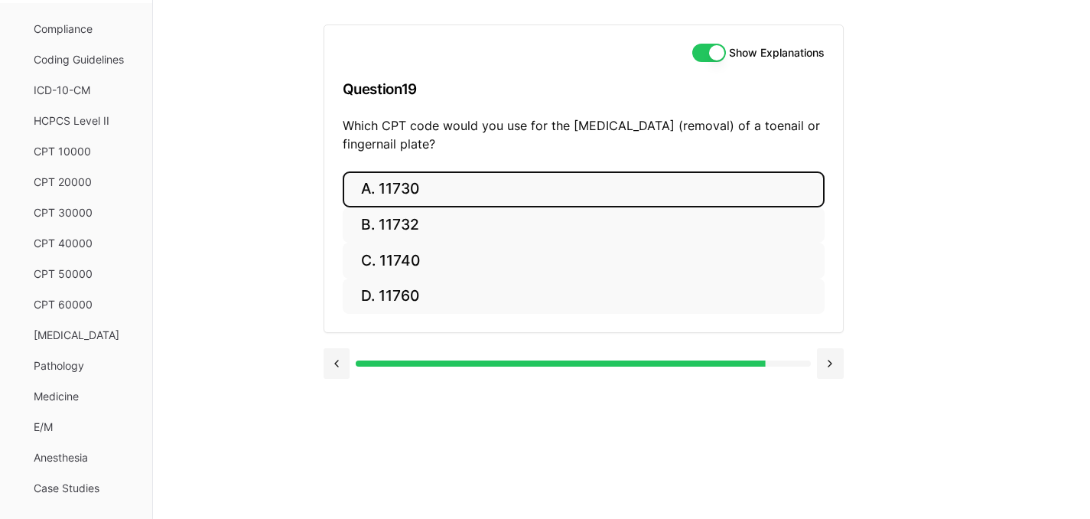
click at [660, 186] on button "A. 11730" at bounding box center [584, 189] width 482 height 36
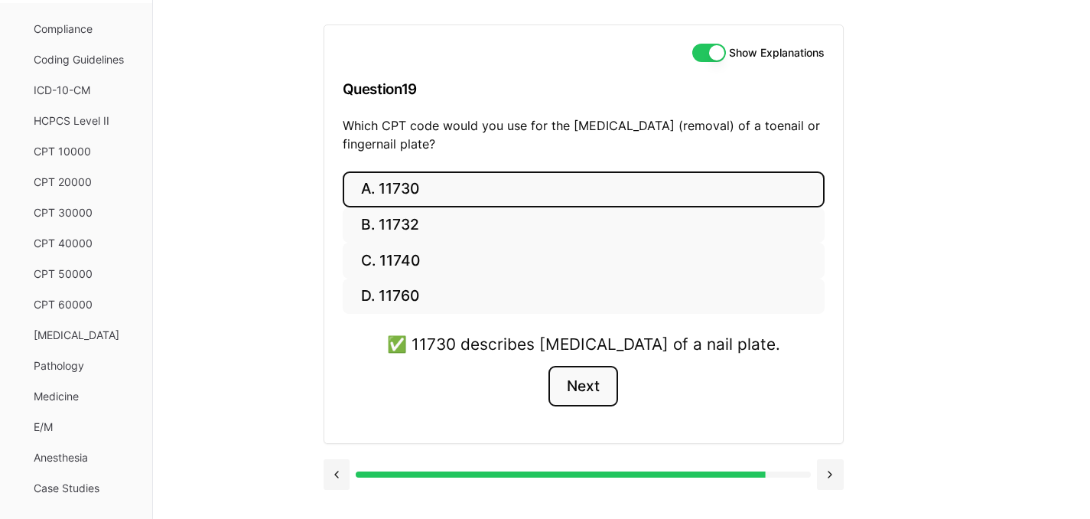
click at [583, 390] on button "Next" at bounding box center [584, 386] width 70 height 41
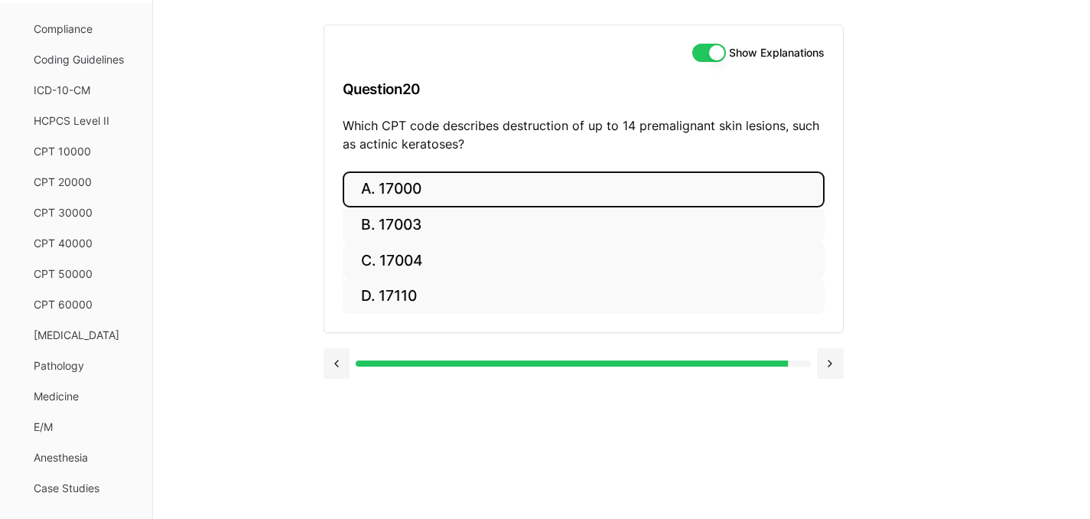
click at [458, 185] on button "A. 17000" at bounding box center [584, 189] width 482 height 36
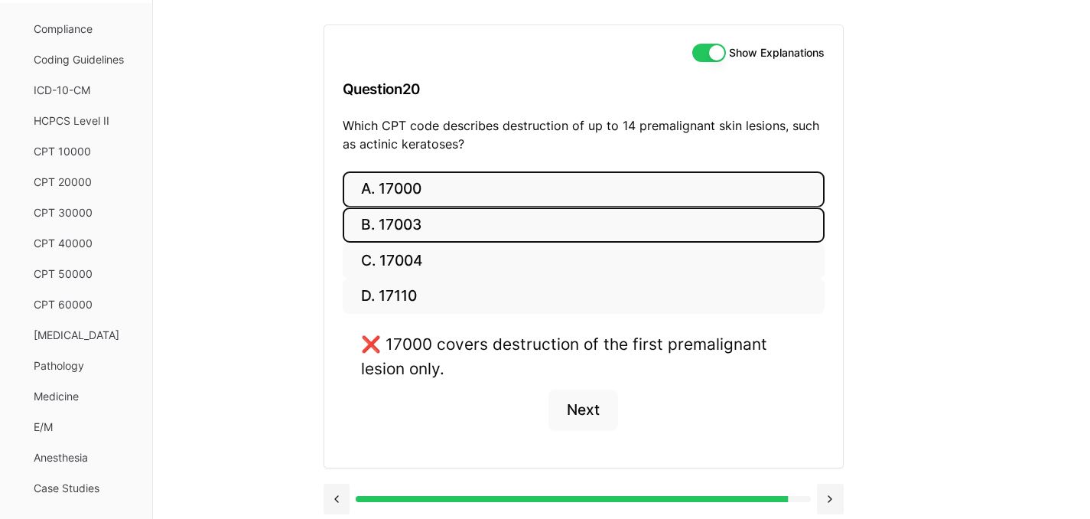
click at [409, 228] on button "B. 17003" at bounding box center [584, 225] width 482 height 36
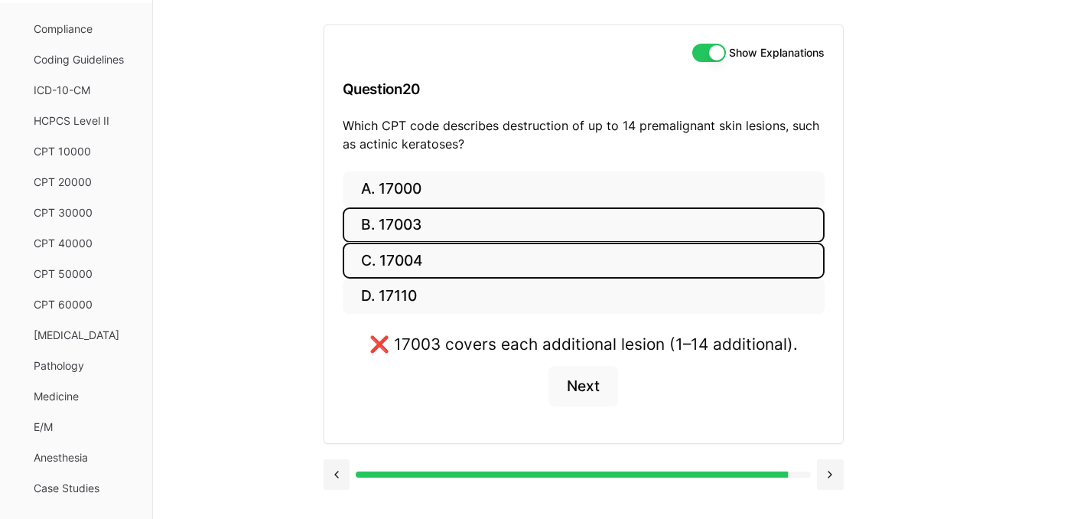
click at [434, 275] on button "C. 17004" at bounding box center [584, 261] width 482 height 36
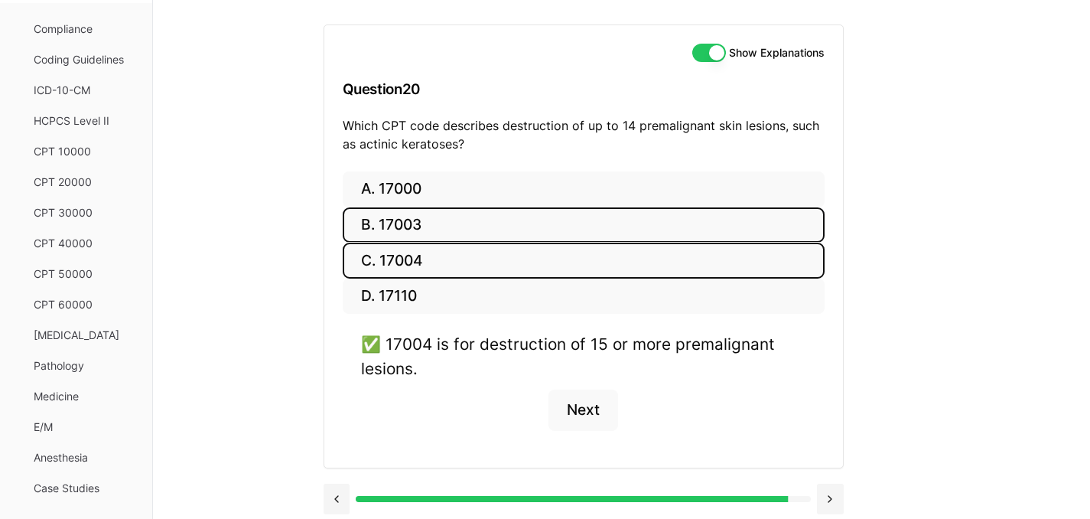
click at [559, 235] on button "B. 17003" at bounding box center [584, 225] width 482 height 36
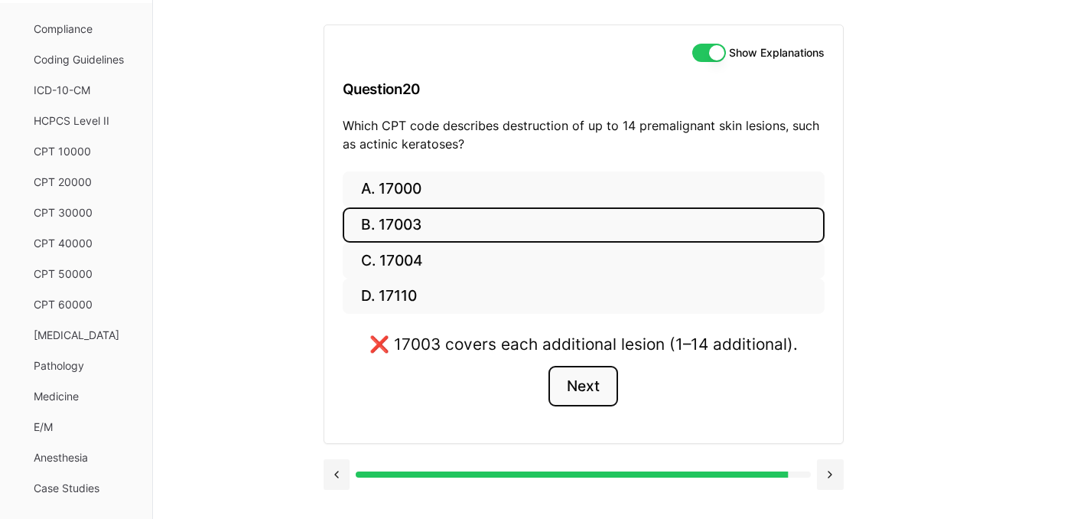
click at [575, 387] on button "Next" at bounding box center [584, 386] width 70 height 41
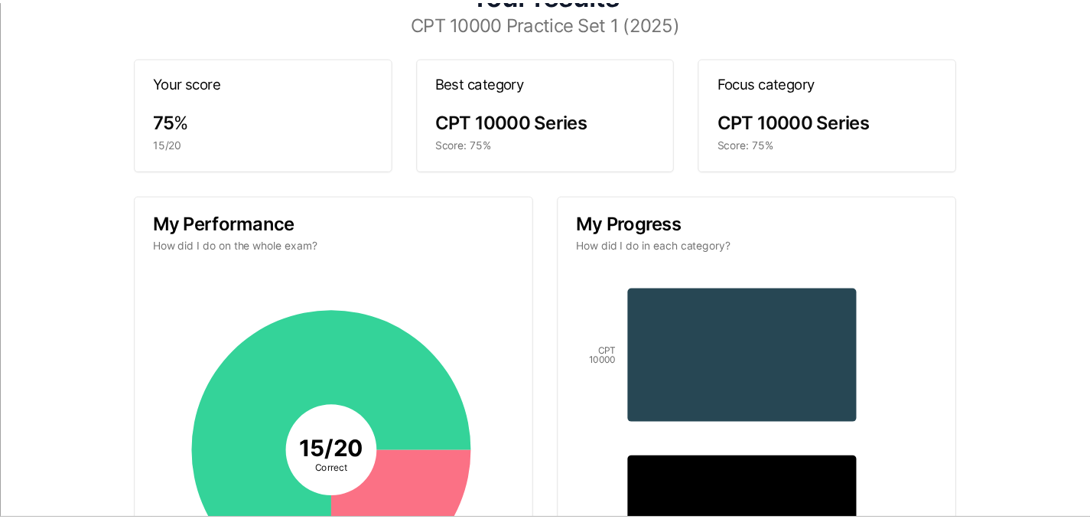
scroll to position [0, 0]
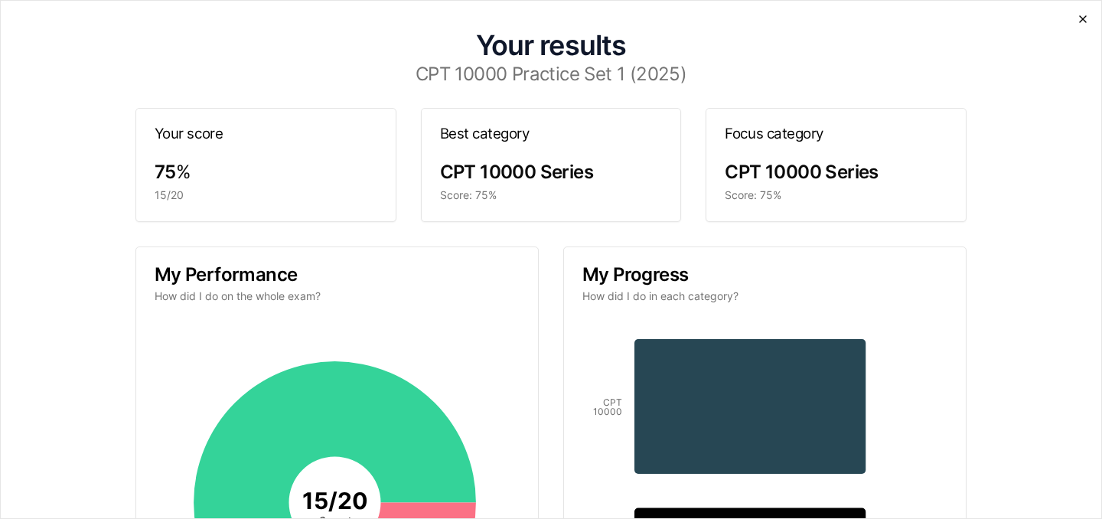
click at [1077, 18] on icon "button" at bounding box center [1083, 19] width 12 height 12
